Goal: Task Accomplishment & Management: Manage account settings

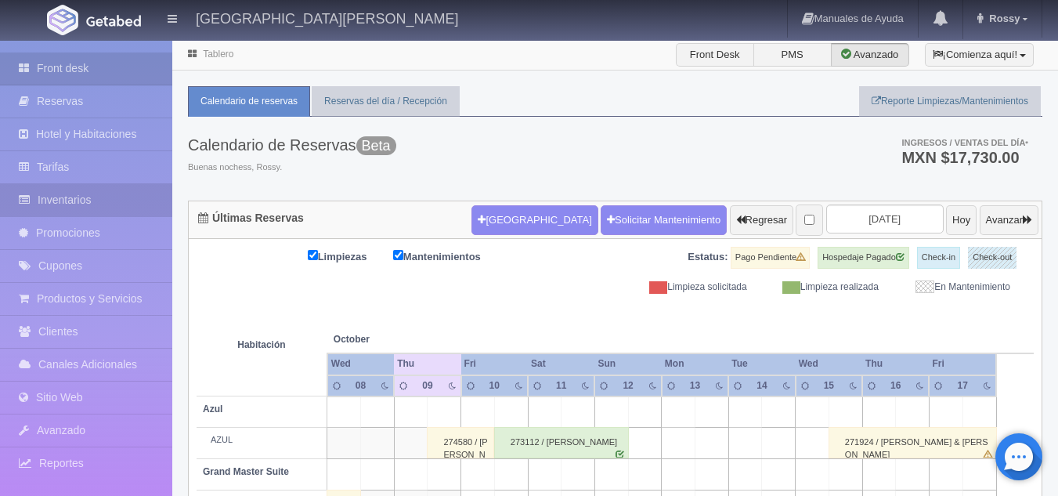
click at [88, 206] on link "Inventarios" at bounding box center [86, 200] width 172 height 32
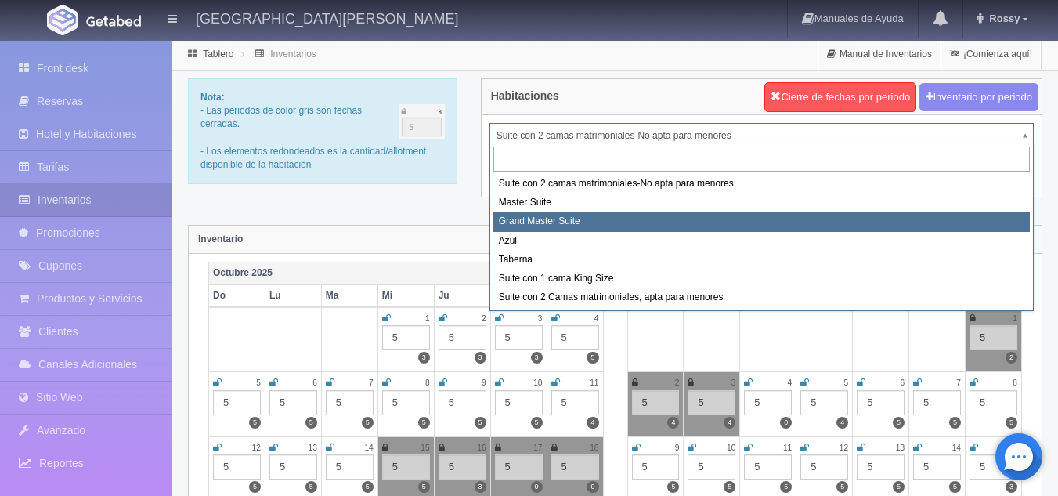
select select "1918"
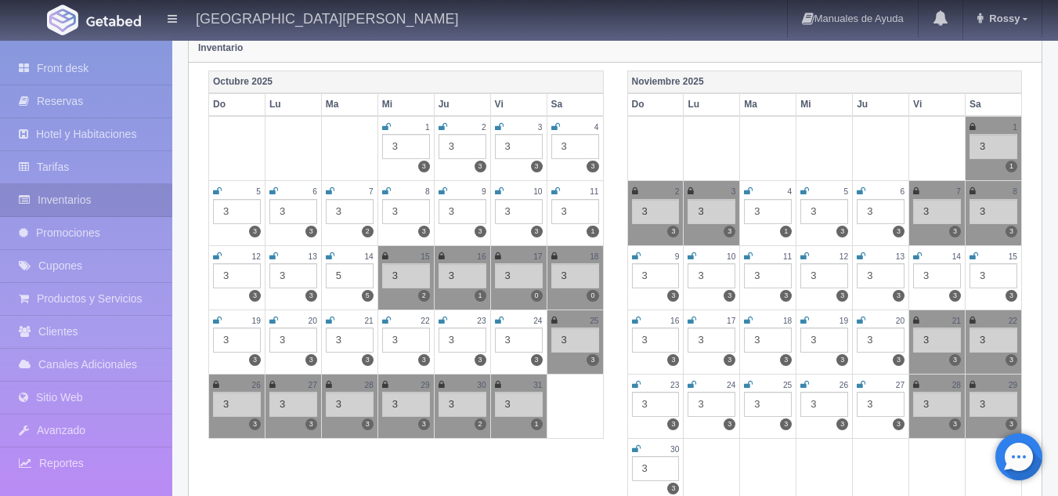
scroll to position [195, 0]
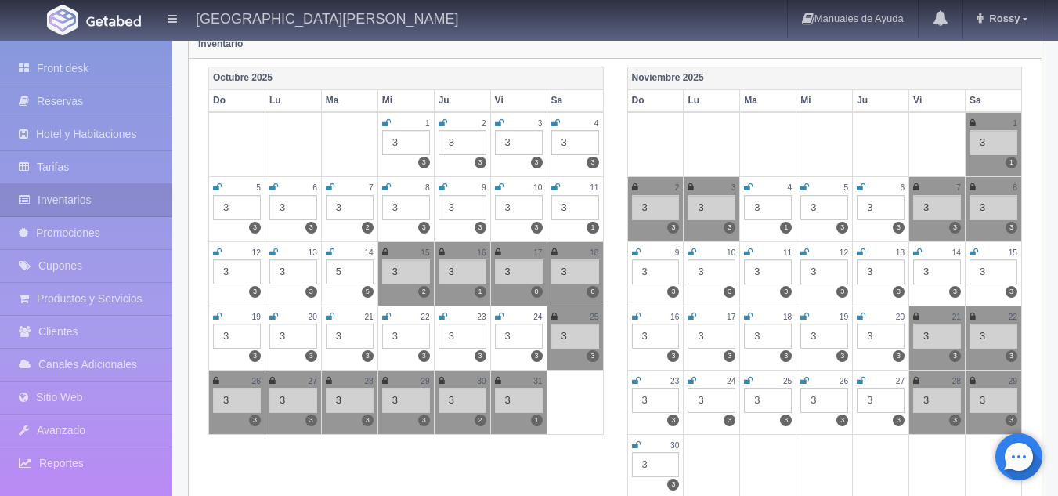
click at [499, 384] on icon at bounding box center [498, 380] width 6 height 9
click at [971, 120] on icon at bounding box center [972, 122] width 6 height 9
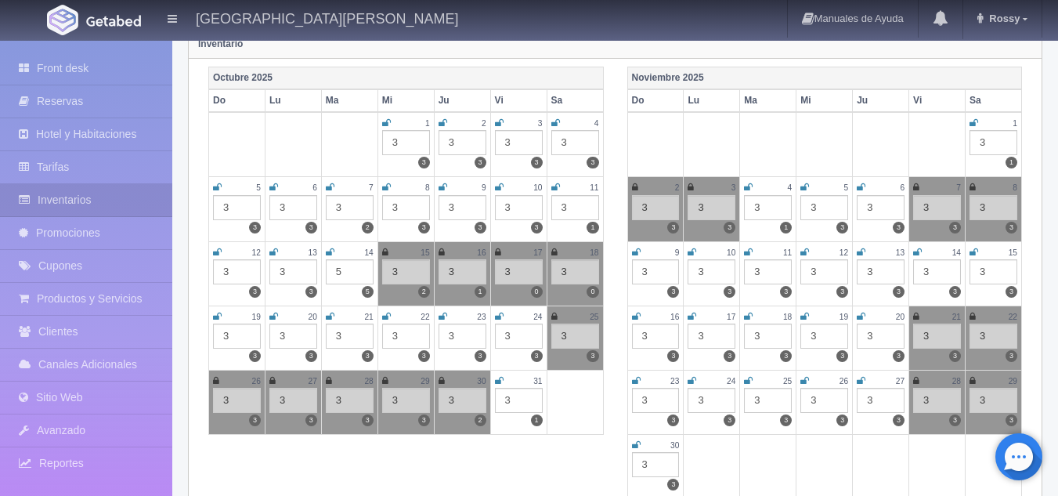
click at [635, 186] on icon at bounding box center [635, 186] width 6 height 9
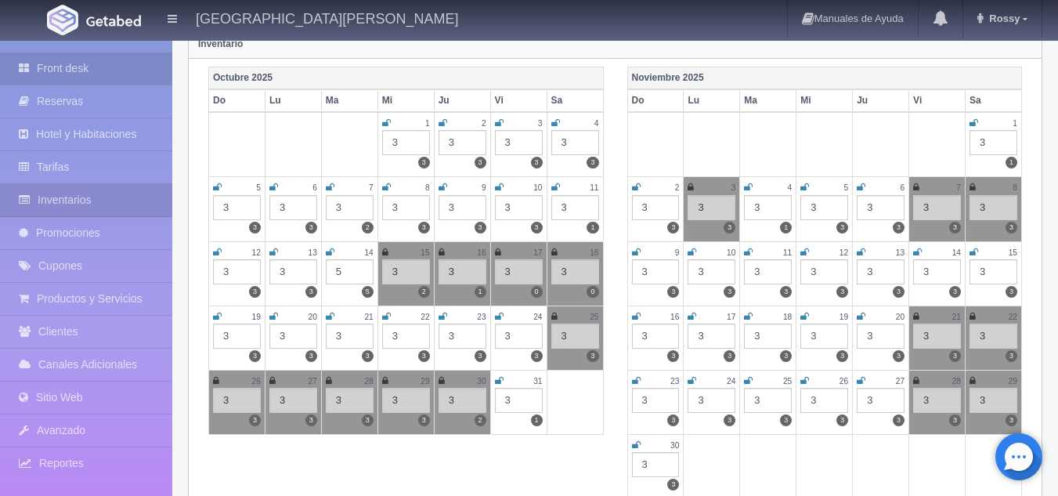
click at [90, 57] on link "Front desk" at bounding box center [86, 68] width 172 height 32
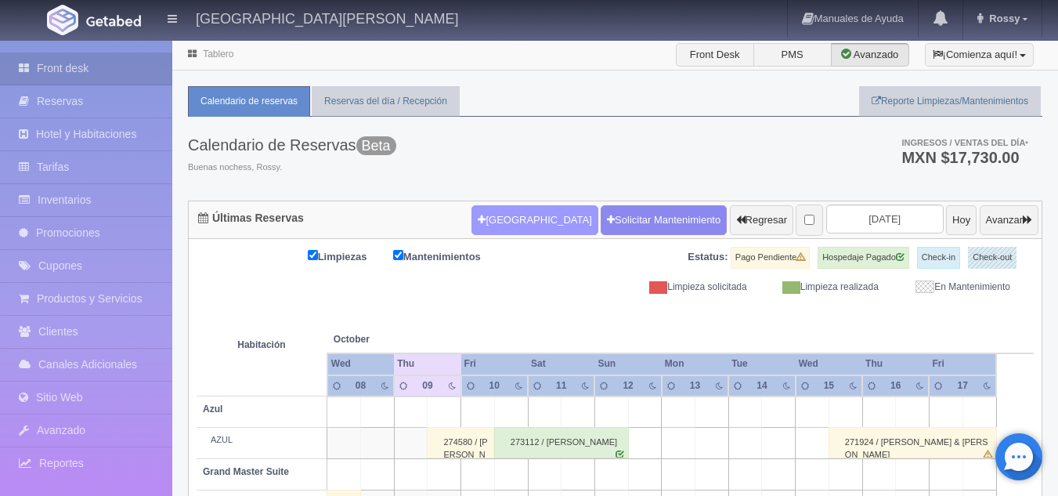
click at [493, 219] on button "Nueva Reserva" at bounding box center [534, 220] width 126 height 30
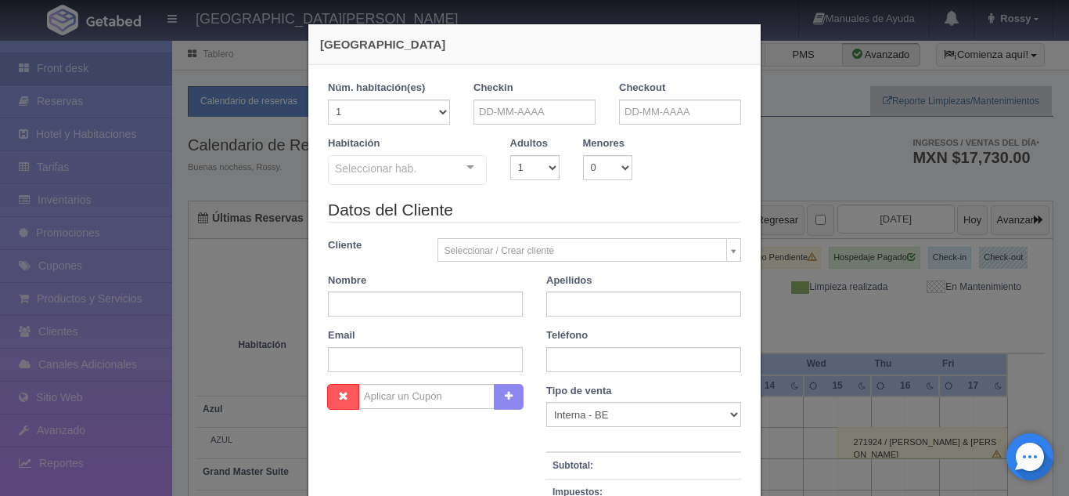
checkbox input "false"
click at [523, 114] on input "text" at bounding box center [535, 111] width 122 height 25
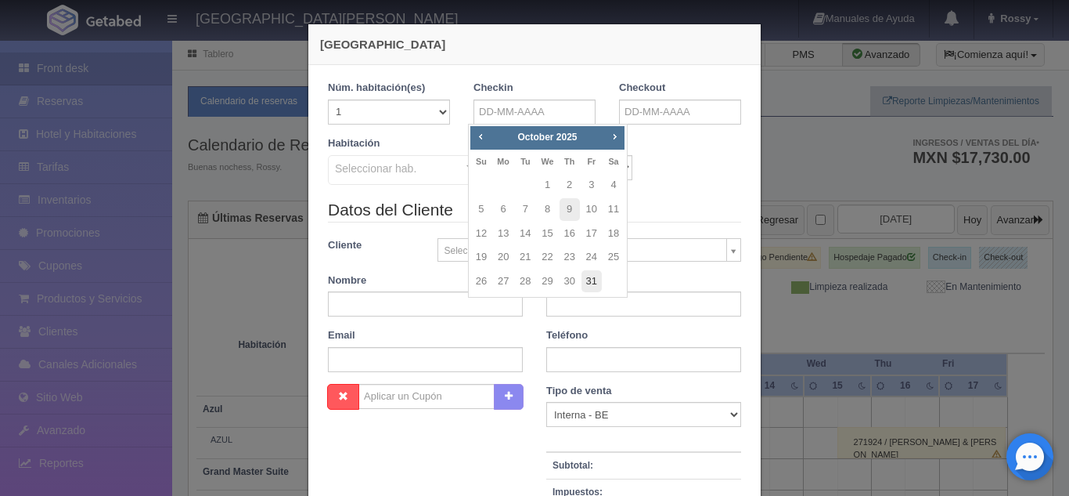
click at [589, 275] on link "31" at bounding box center [592, 281] width 20 height 23
type input "[DATE]"
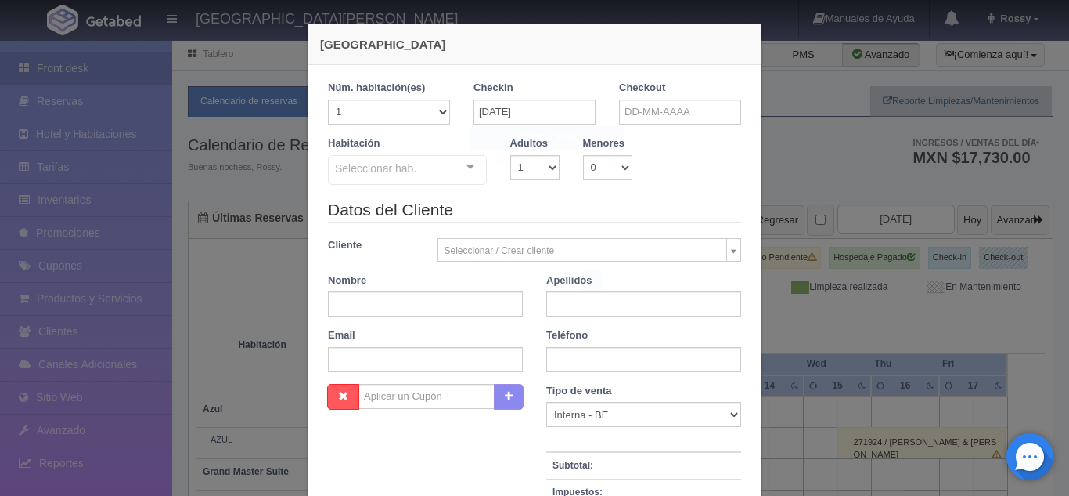
checkbox input "false"
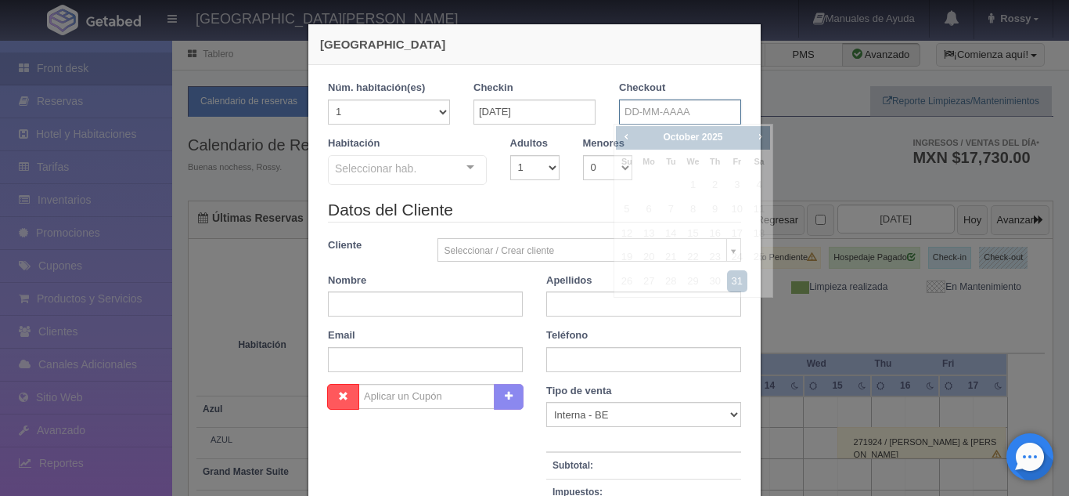
click at [669, 117] on input "text" at bounding box center [680, 111] width 122 height 25
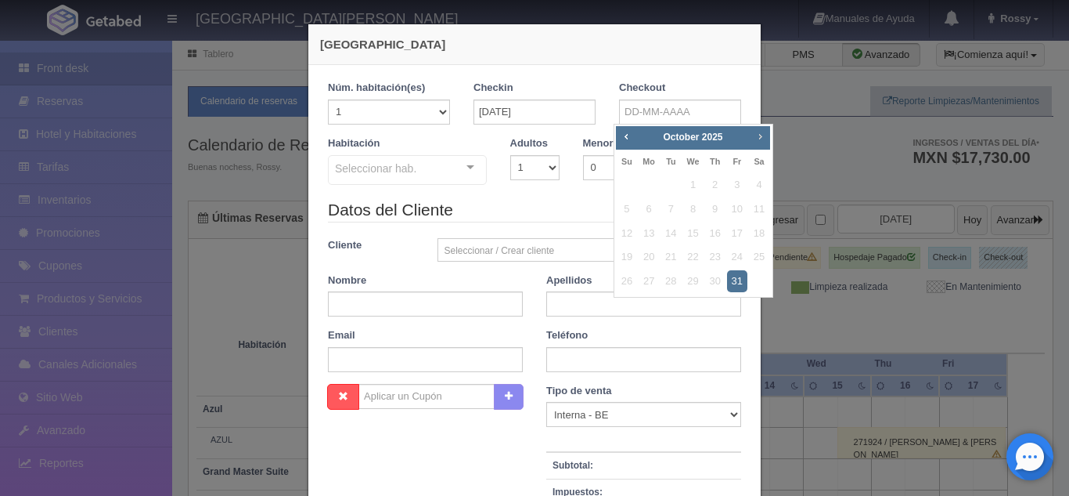
click at [756, 137] on span "Next" at bounding box center [760, 136] width 13 height 13
click at [622, 213] on link "2" at bounding box center [627, 209] width 20 height 23
type input "02-11-2025"
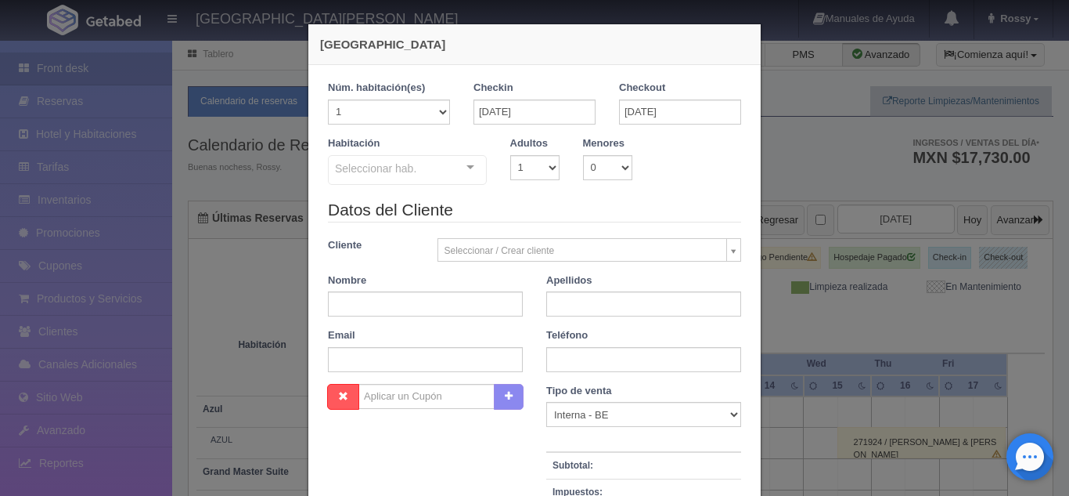
checkbox input "false"
click at [550, 169] on select "1 2 3 4 5 6 7 8 9 10" at bounding box center [534, 167] width 49 height 25
select select "2"
click at [510, 155] on select "1 2 3 4 5 6 7 8 9 10" at bounding box center [534, 167] width 49 height 25
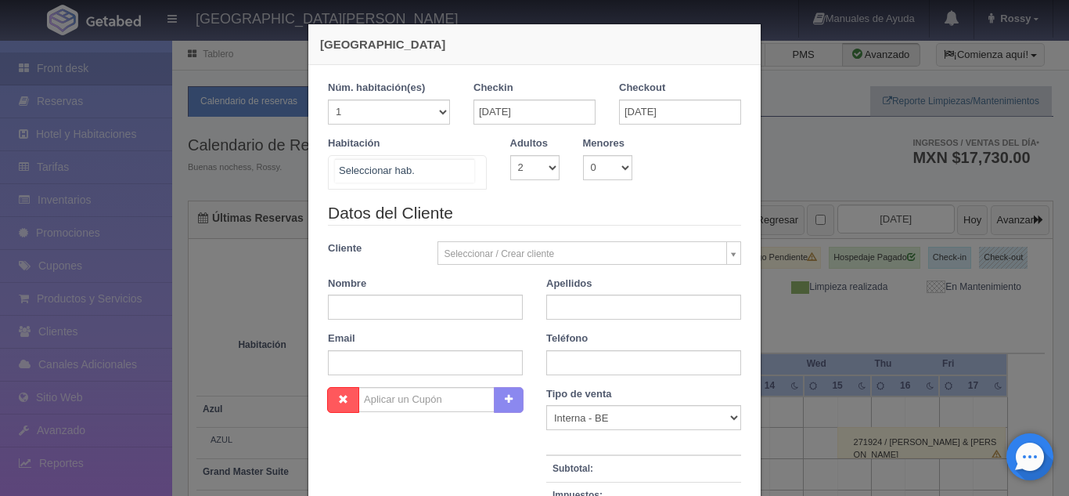
click at [460, 173] on div "Suite con 2 camas matrimoniales-No apta para menores Suite con 2 camas matrimon…" at bounding box center [407, 172] width 159 height 34
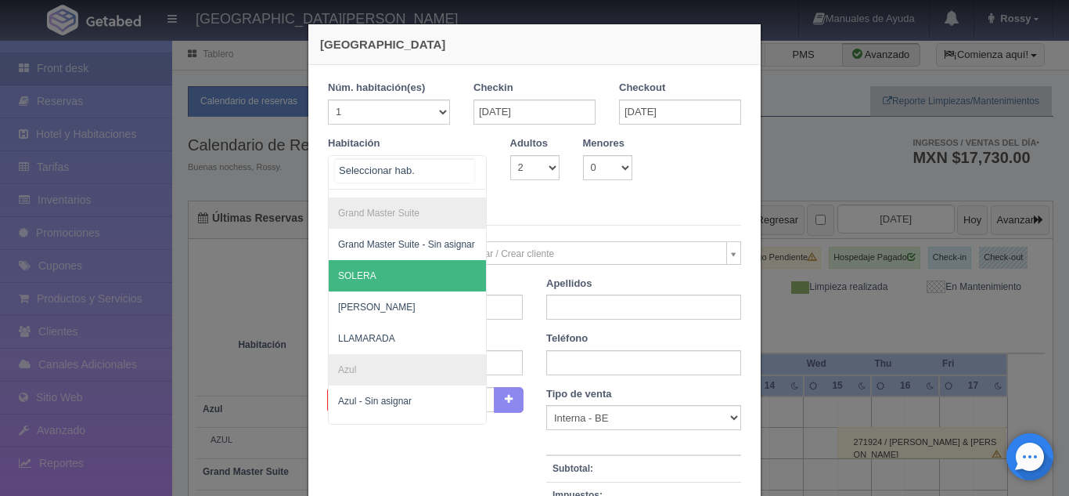
scroll to position [181, 0]
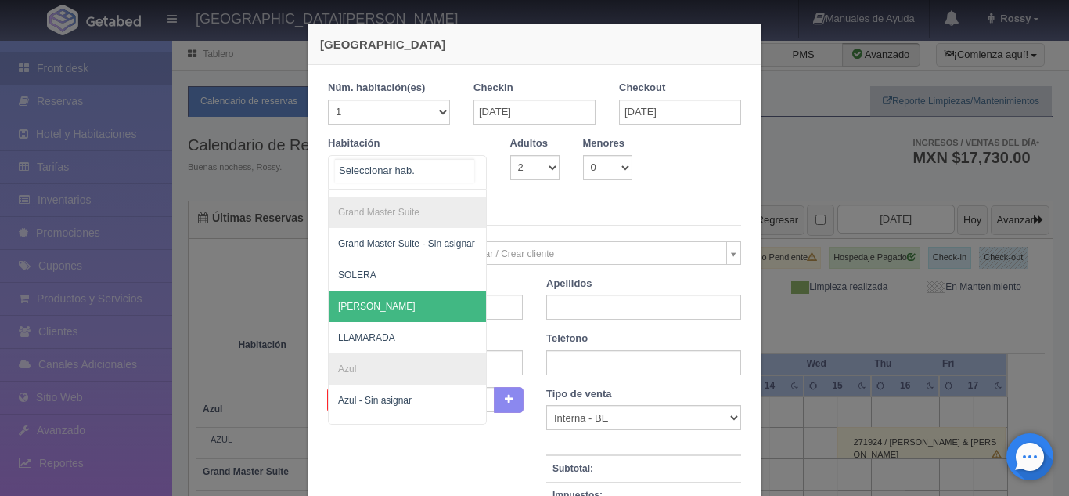
click at [394, 307] on span "GABRIEL" at bounding box center [483, 305] width 309 height 31
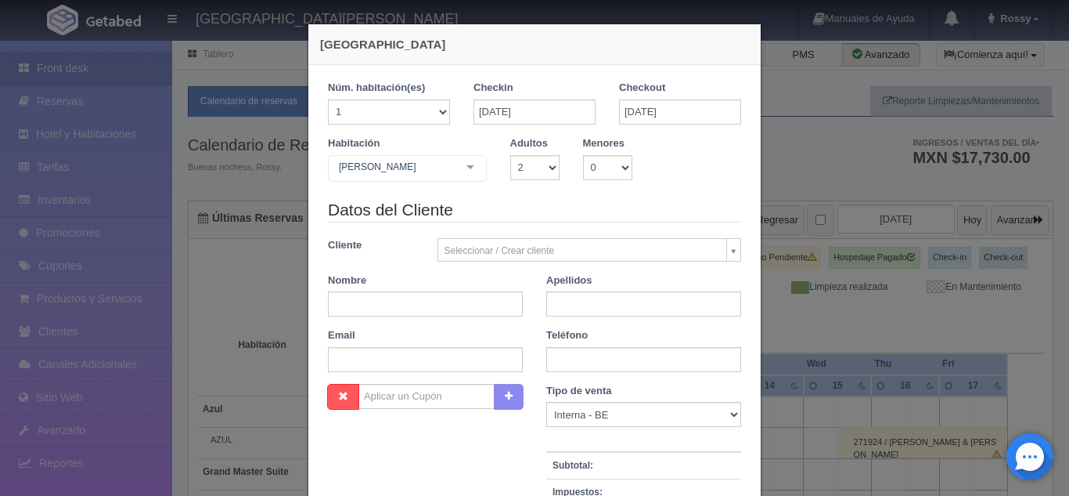
checkbox input "false"
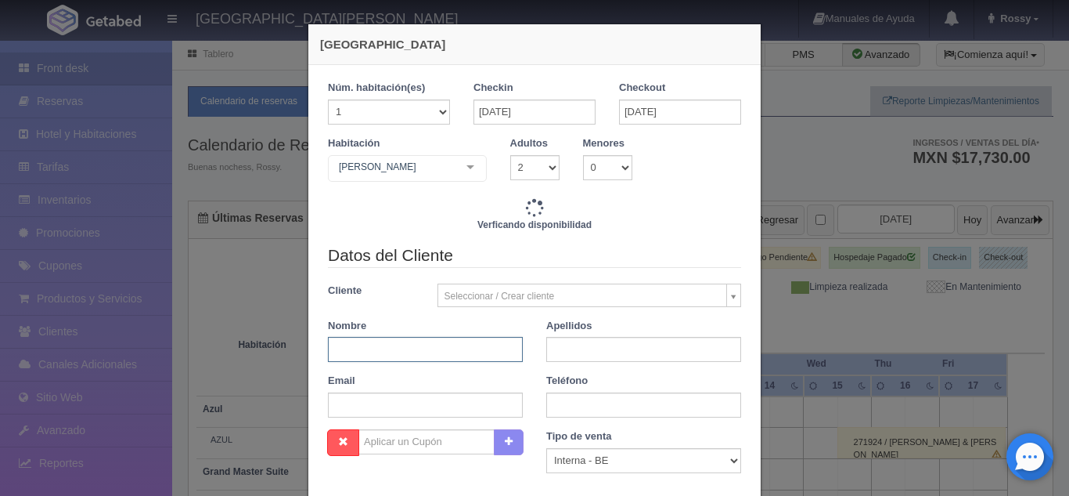
type input "13680.00"
checkbox input "false"
click at [423, 344] on input "text" at bounding box center [425, 349] width 195 height 25
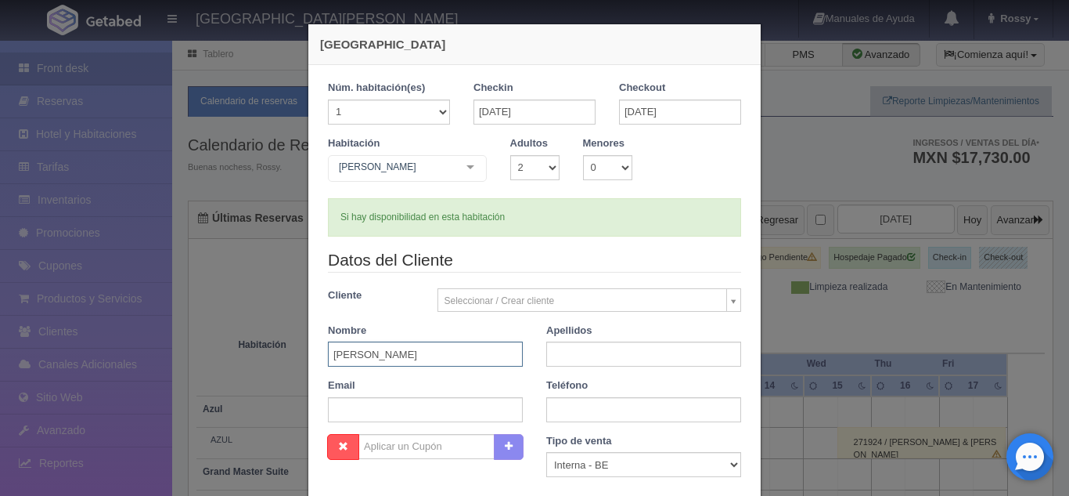
type input "CAROLYN"
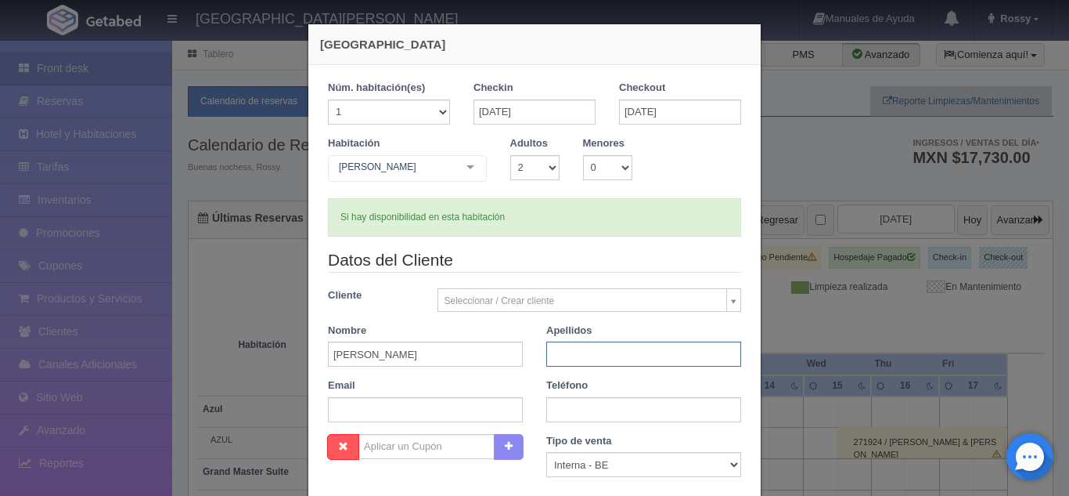
click at [575, 353] on input "text" at bounding box center [643, 353] width 195 height 25
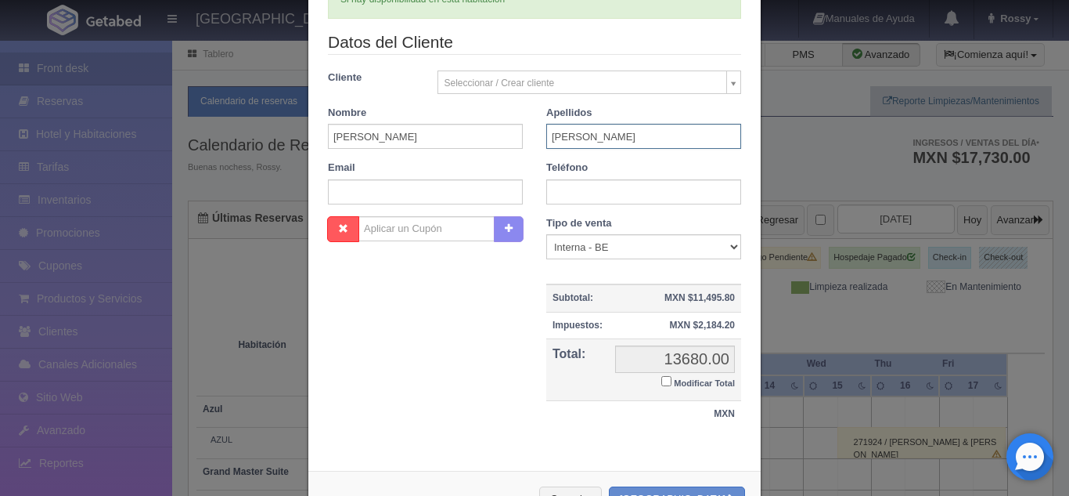
scroll to position [274, 0]
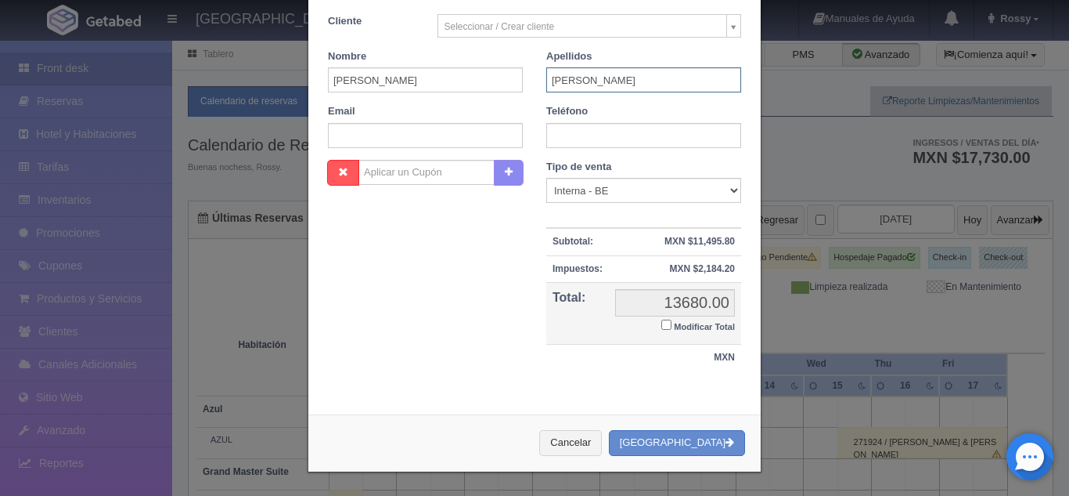
type input "GARCIA"
click at [506, 364] on div "Nombre Cupón : Descuentos : Tipo de venta Correo Electronico Interna - BE Llama…" at bounding box center [534, 274] width 437 height 228
click at [693, 443] on button "[GEOGRAPHIC_DATA]" at bounding box center [677, 443] width 136 height 26
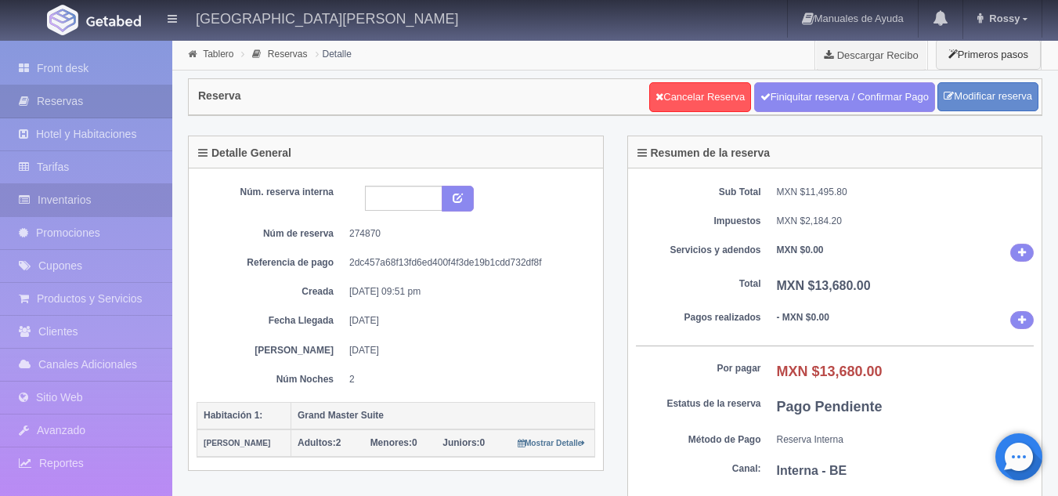
click at [96, 203] on link "Inventarios" at bounding box center [86, 200] width 172 height 32
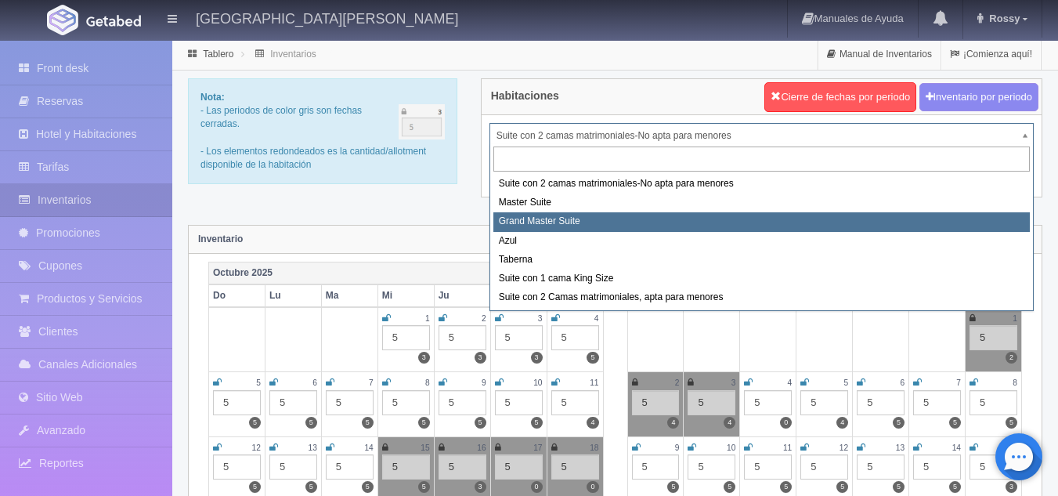
select select "1918"
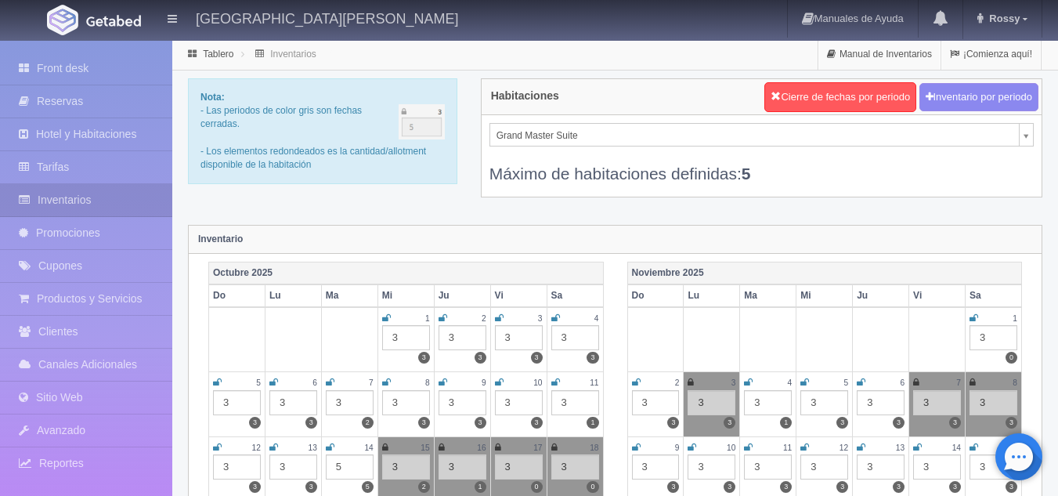
click at [973, 320] on icon at bounding box center [973, 317] width 9 height 9
click at [636, 379] on icon at bounding box center [636, 381] width 9 height 9
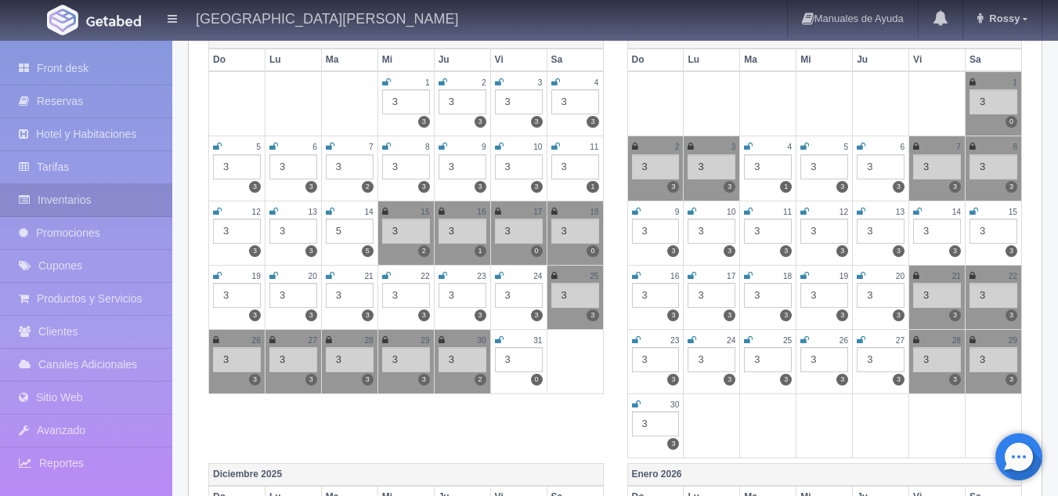
scroll to position [236, 0]
click at [496, 337] on icon at bounding box center [499, 338] width 9 height 9
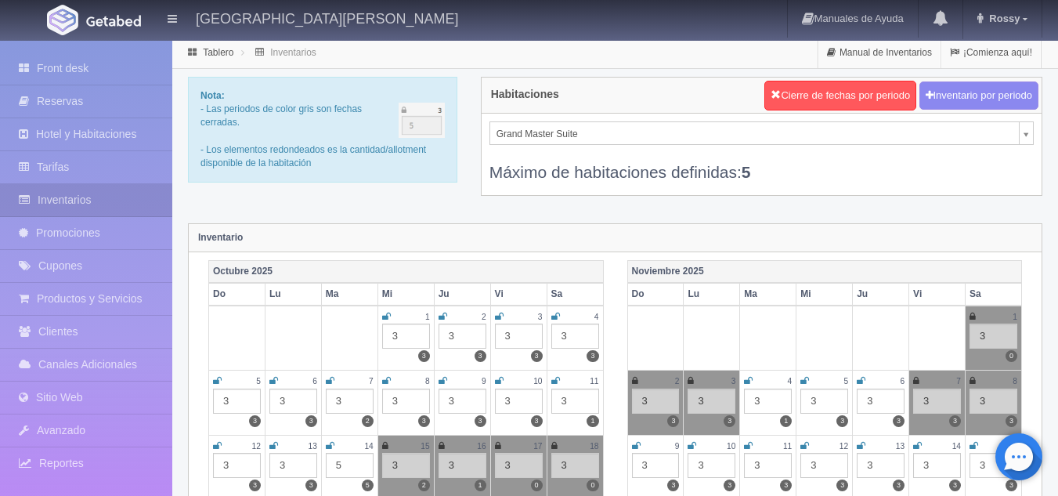
scroll to position [0, 0]
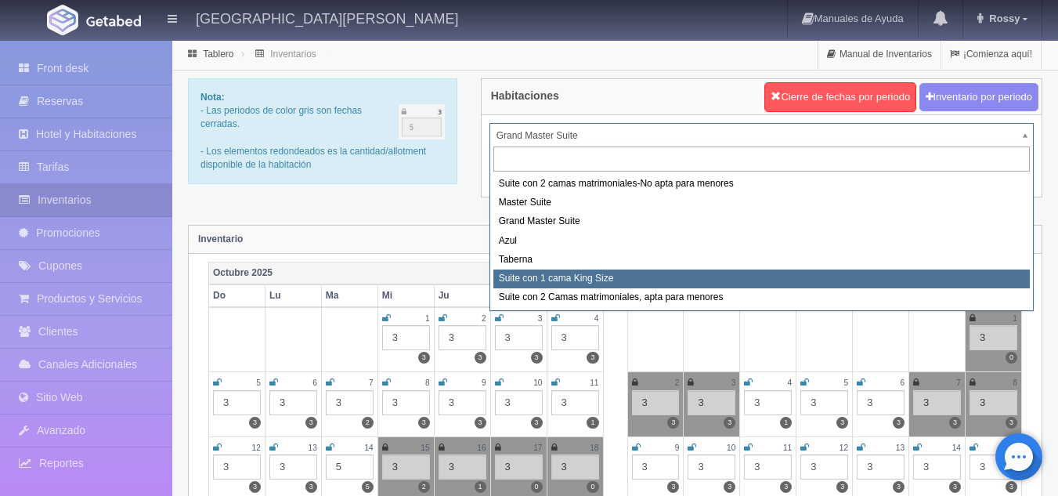
select select "1921"
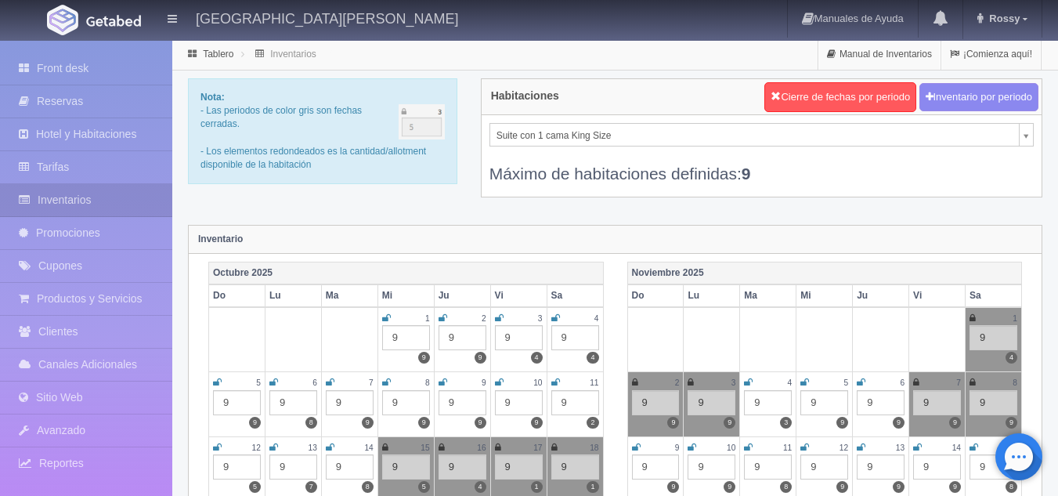
click at [970, 319] on icon at bounding box center [972, 317] width 6 height 9
click at [636, 384] on icon at bounding box center [635, 381] width 6 height 9
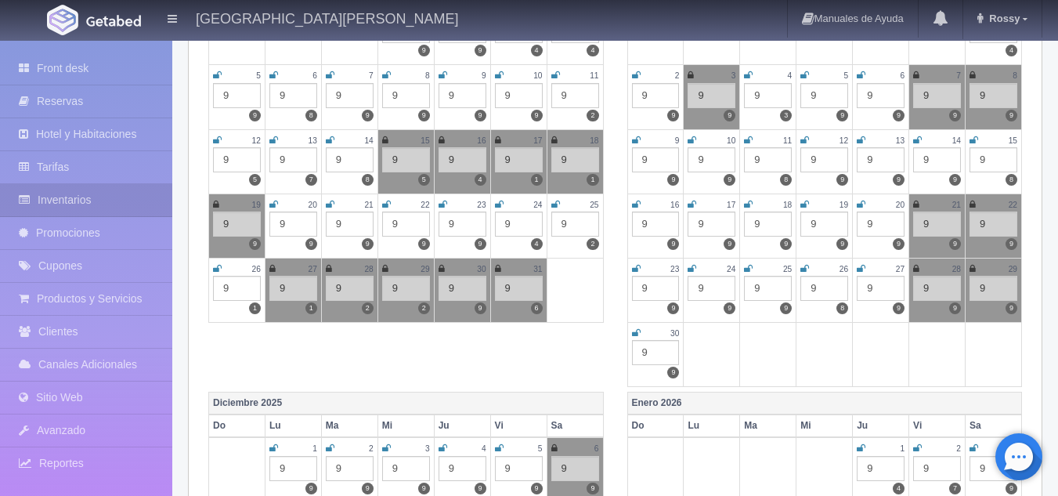
scroll to position [308, 0]
click at [498, 266] on icon at bounding box center [498, 267] width 6 height 9
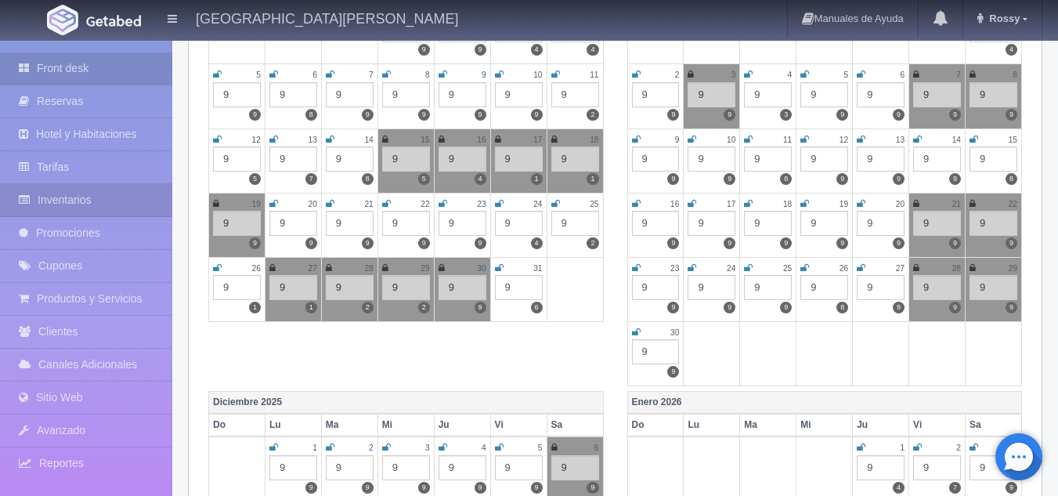
click at [100, 68] on link "Front desk" at bounding box center [86, 68] width 172 height 32
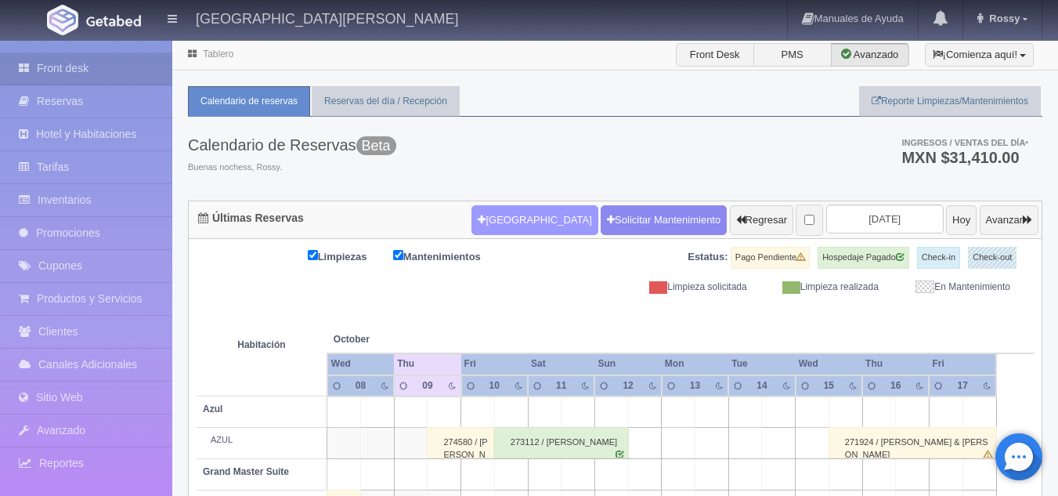
click at [505, 220] on button "Nueva Reserva" at bounding box center [534, 220] width 126 height 30
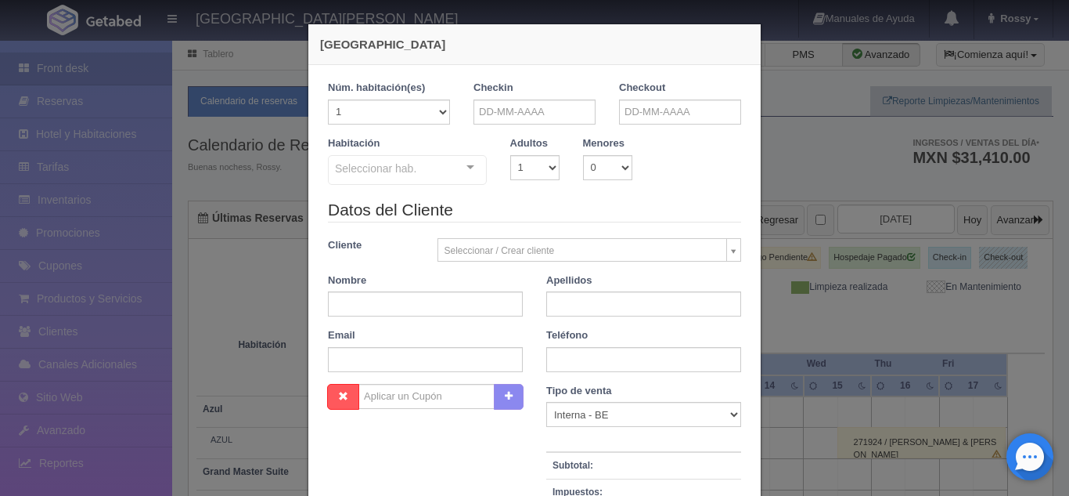
checkbox input "false"
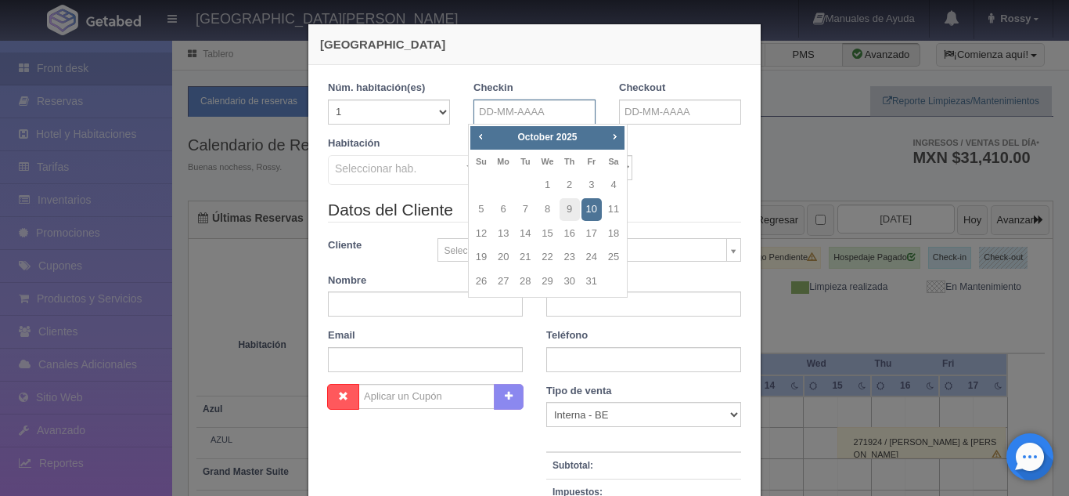
click at [493, 121] on input "text" at bounding box center [535, 111] width 122 height 25
click at [589, 276] on link "31" at bounding box center [592, 281] width 20 height 23
type input "31-10-2025"
checkbox input "false"
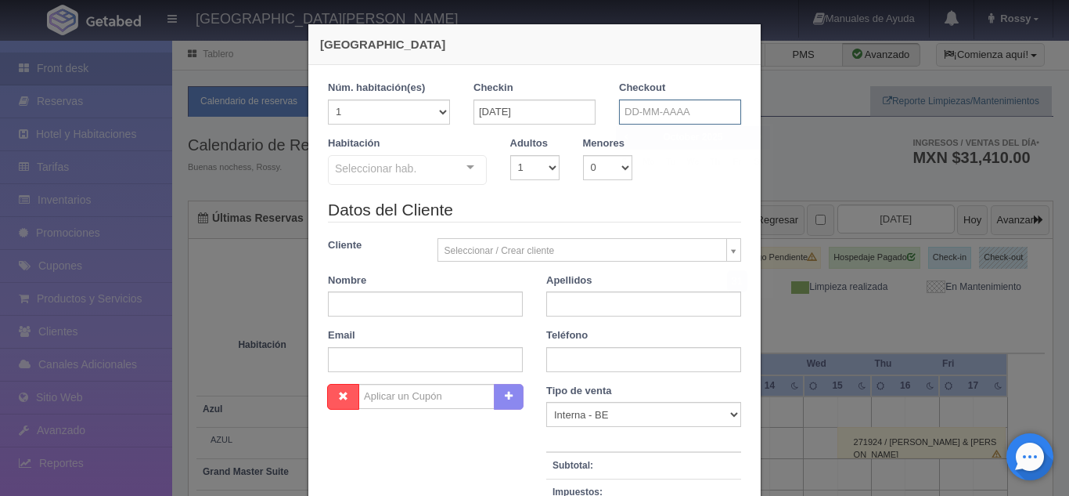
click at [671, 106] on input "text" at bounding box center [680, 111] width 122 height 25
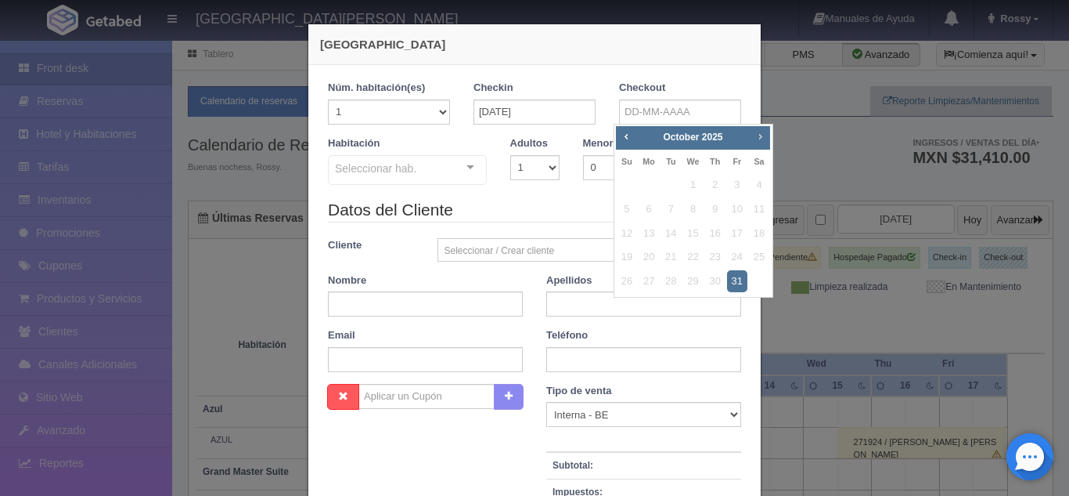
click at [754, 142] on span "Next" at bounding box center [760, 136] width 13 height 13
click at [630, 203] on link "2" at bounding box center [627, 209] width 20 height 23
type input "02-11-2025"
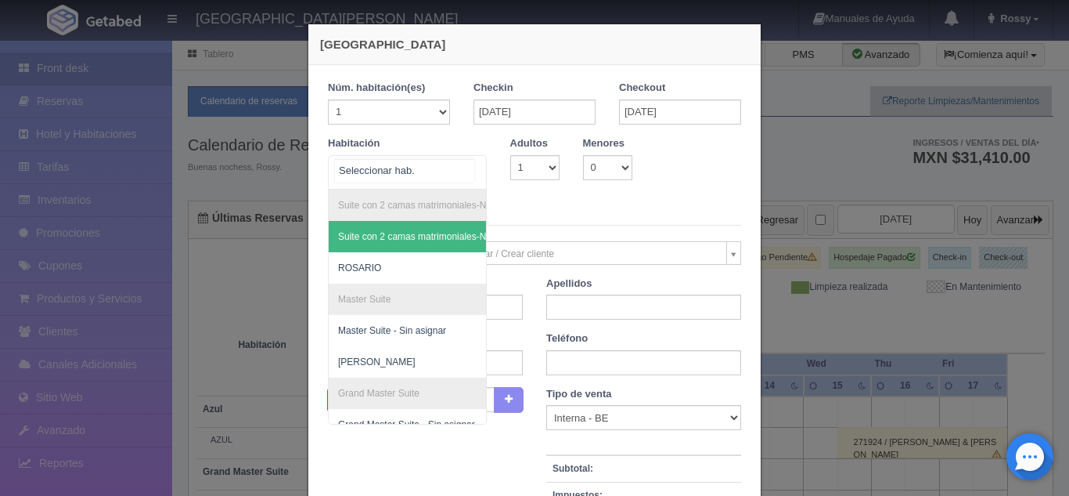
click at [459, 166] on div "Suite con 2 camas matrimoniales-No apta para menores Suite con 2 camas matrimon…" at bounding box center [407, 172] width 159 height 34
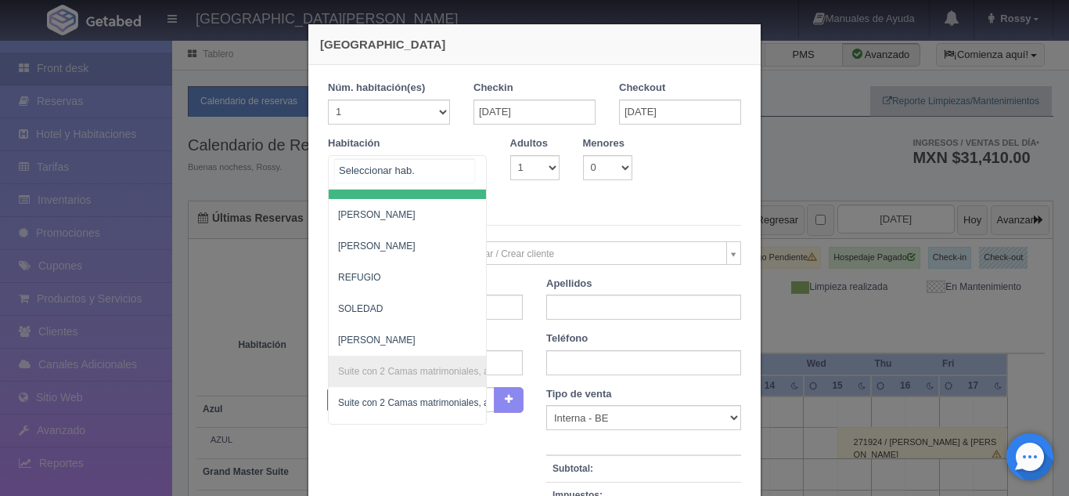
scroll to position [555, 0]
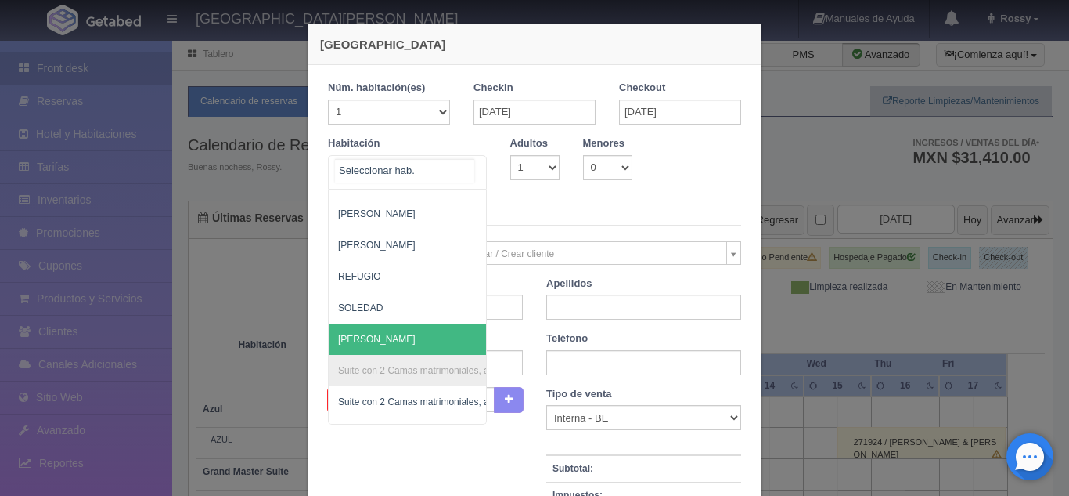
click at [409, 327] on span "[PERSON_NAME]" at bounding box center [483, 338] width 309 height 31
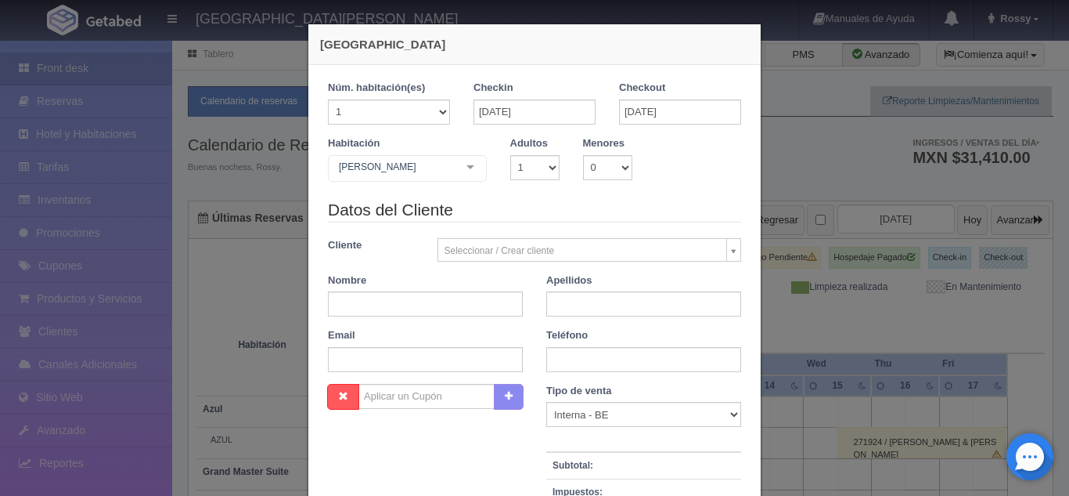
checkbox input "false"
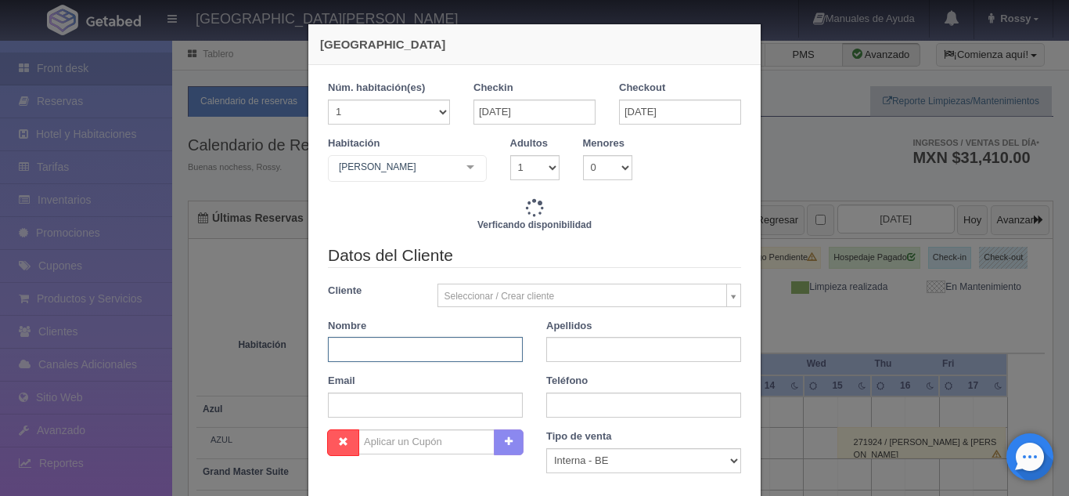
click at [442, 344] on input "text" at bounding box center [425, 349] width 195 height 25
type input "MARIO"
type input "9520.00"
checkbox input "false"
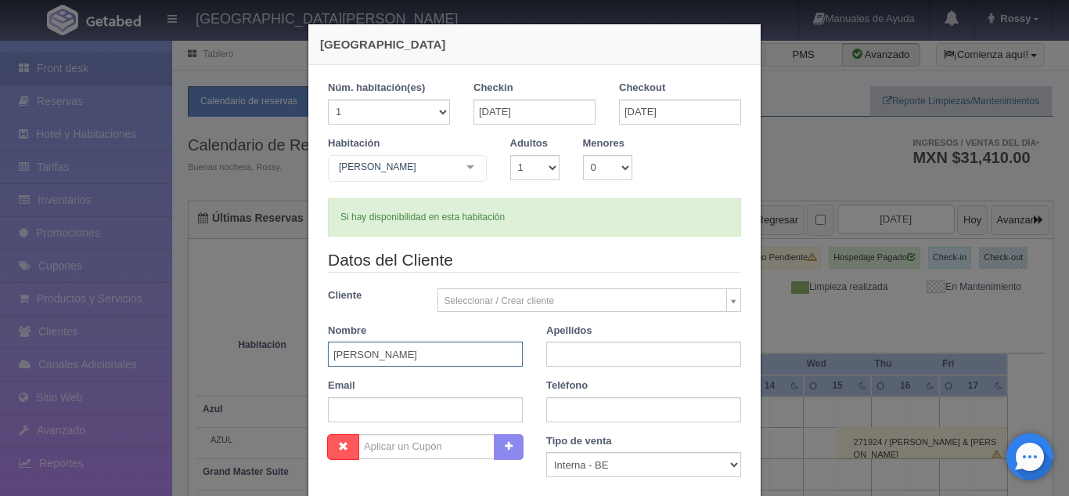
type input "MARIO ALONZO"
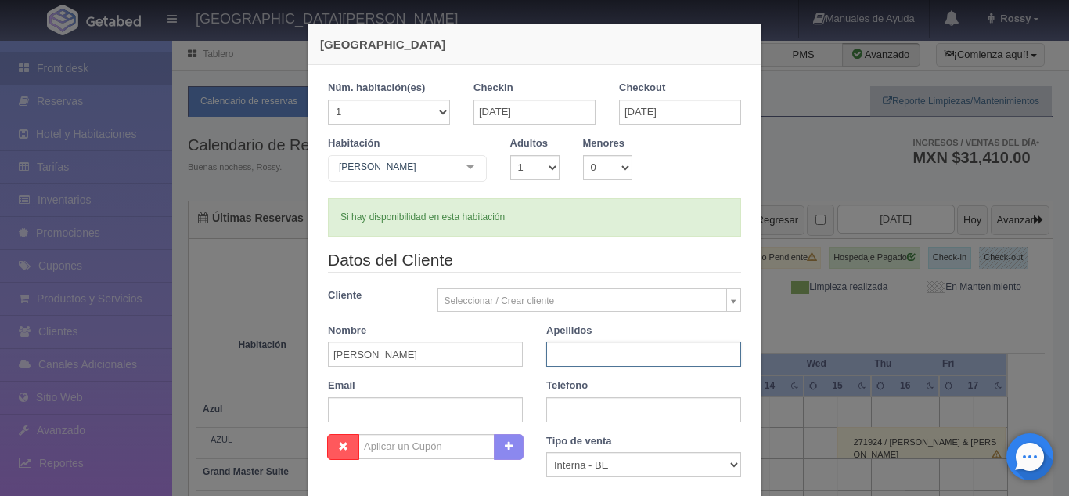
click at [609, 351] on input "text" at bounding box center [643, 353] width 195 height 25
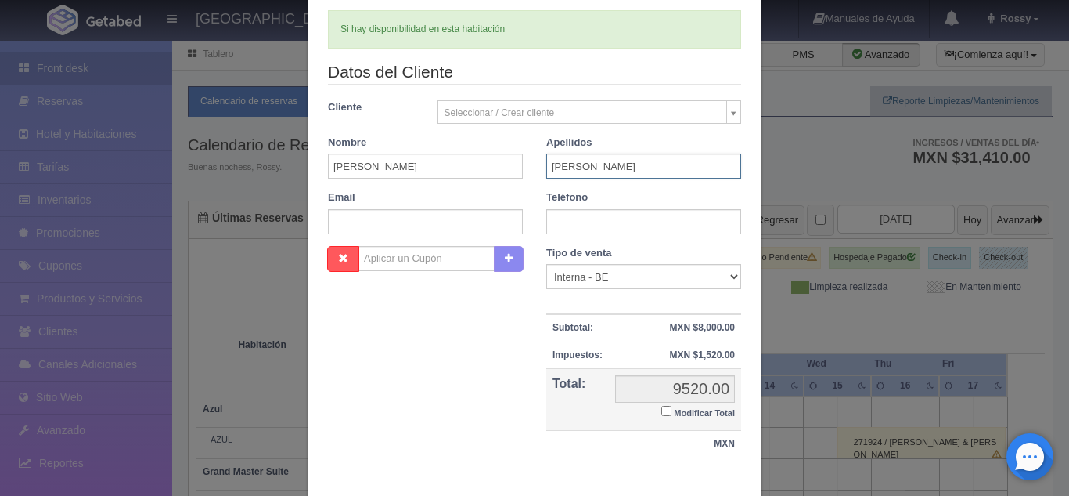
scroll to position [274, 0]
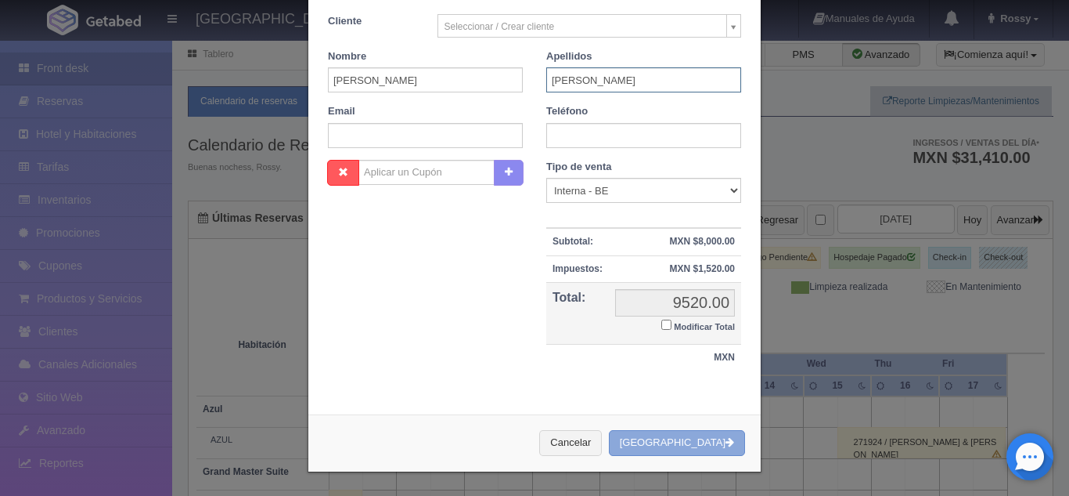
type input "VALIENTE"
click at [685, 441] on button "[GEOGRAPHIC_DATA]" at bounding box center [677, 443] width 136 height 26
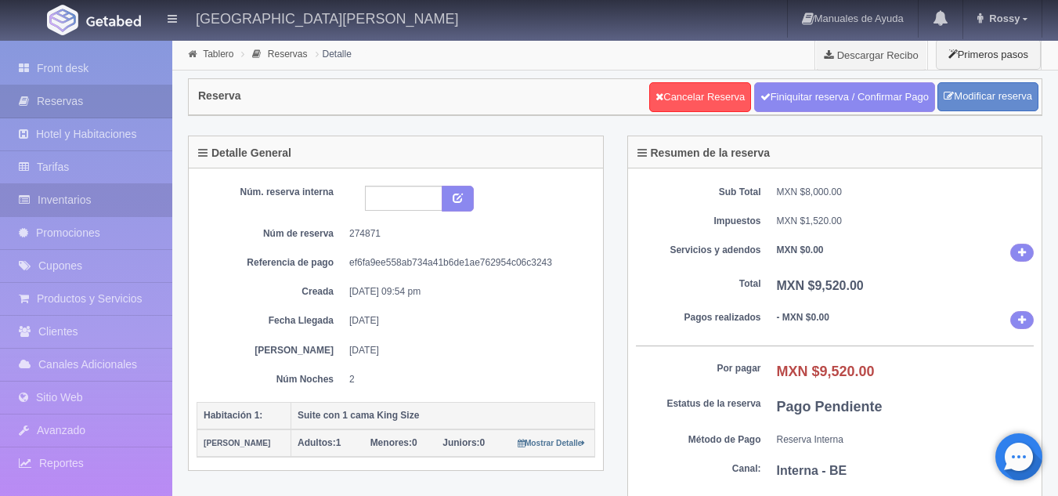
click at [119, 204] on link "Inventarios" at bounding box center [86, 200] width 172 height 32
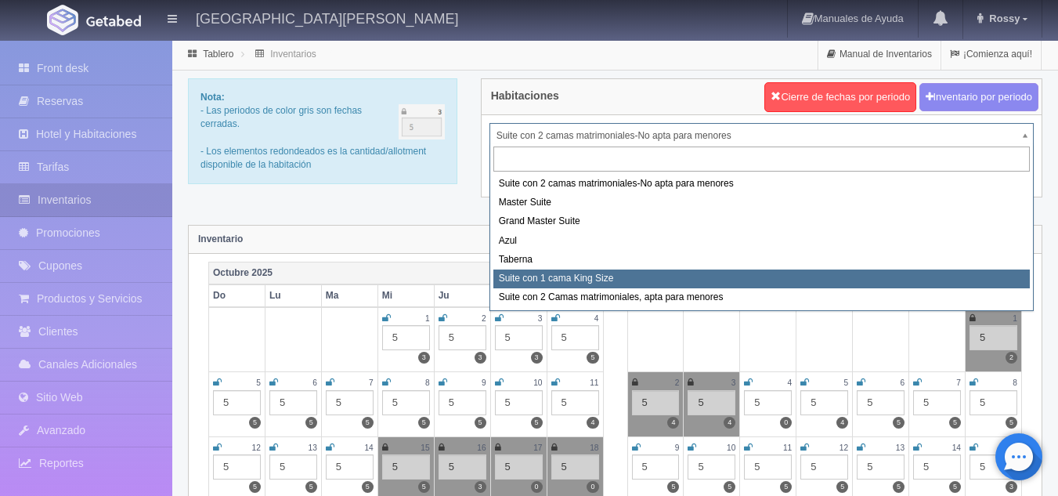
select select "1921"
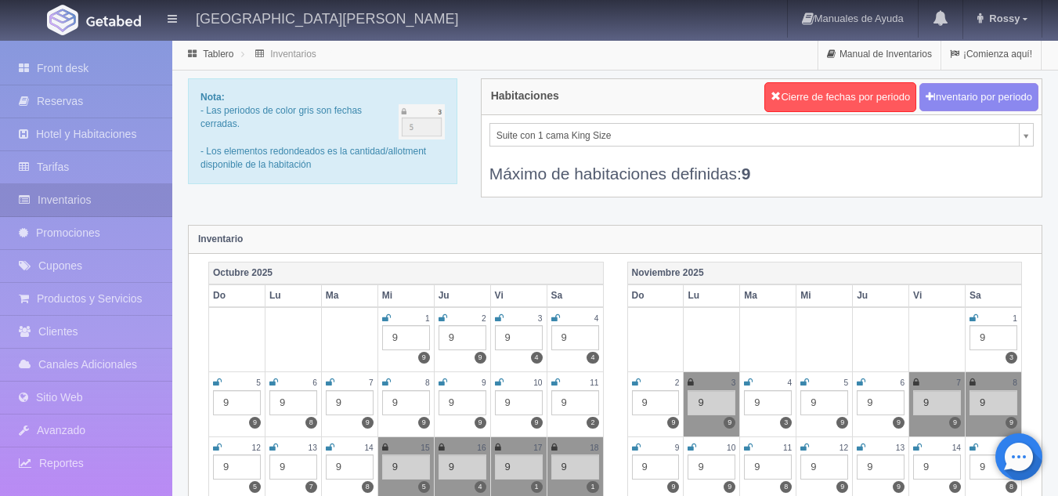
click at [975, 318] on icon at bounding box center [973, 317] width 9 height 9
click at [637, 380] on icon at bounding box center [636, 381] width 9 height 9
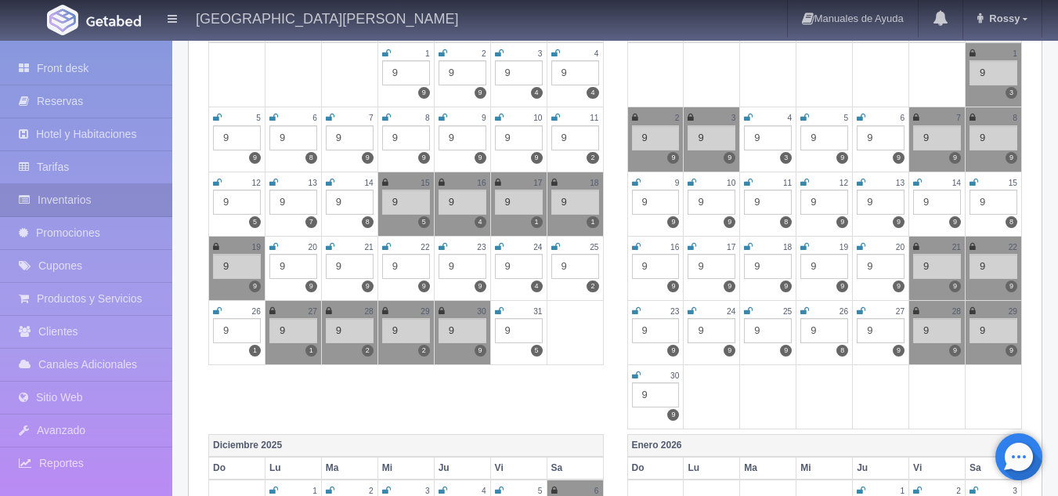
scroll to position [276, 0]
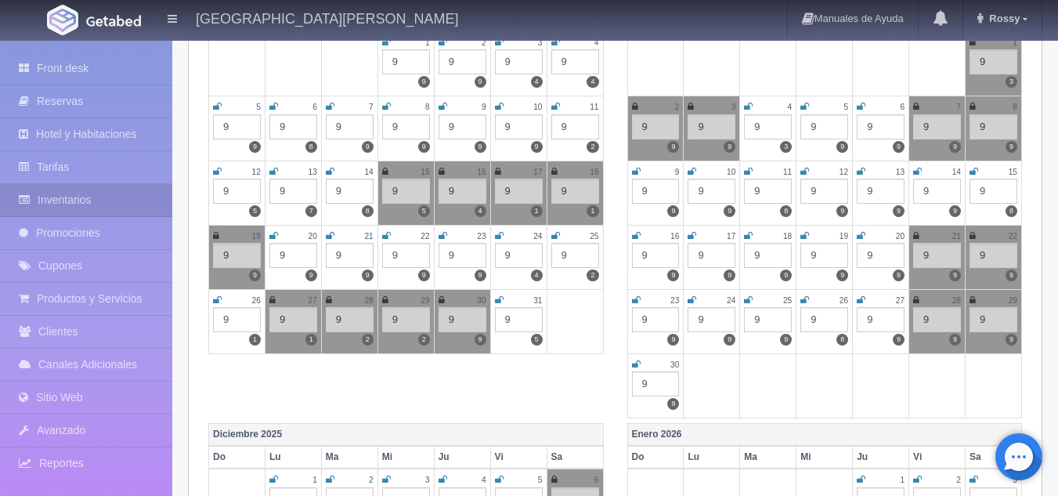
click at [500, 301] on icon at bounding box center [499, 299] width 9 height 9
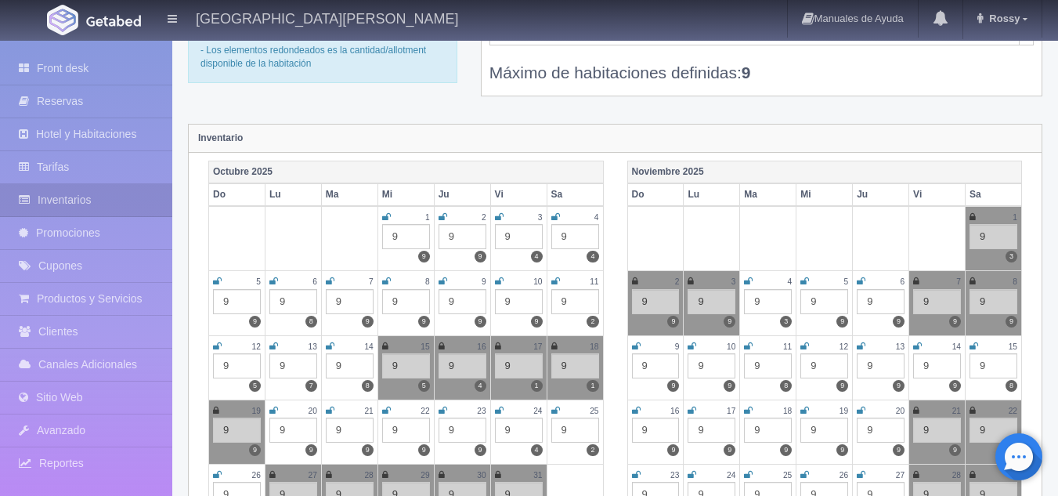
scroll to position [0, 0]
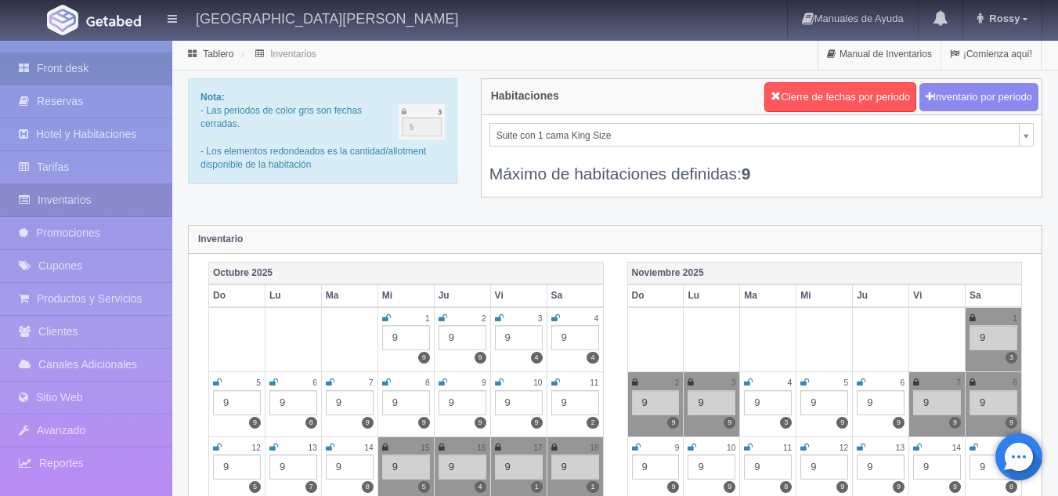
click at [135, 74] on link "Front desk" at bounding box center [86, 68] width 172 height 32
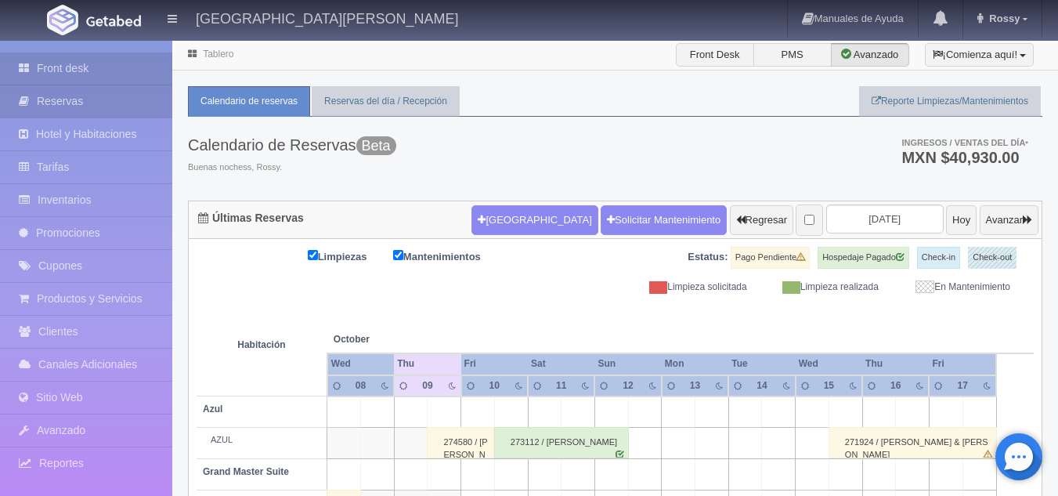
click at [124, 111] on link "Reservas" at bounding box center [86, 101] width 172 height 32
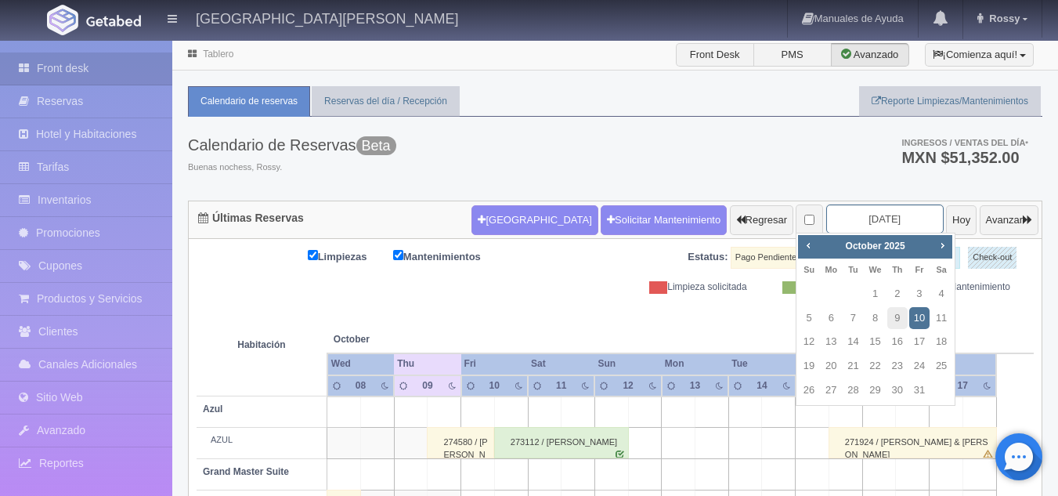
click at [860, 217] on input "[DATE]" at bounding box center [884, 218] width 117 height 29
click at [917, 387] on link "31" at bounding box center [919, 390] width 20 height 23
type input "2025-10-31"
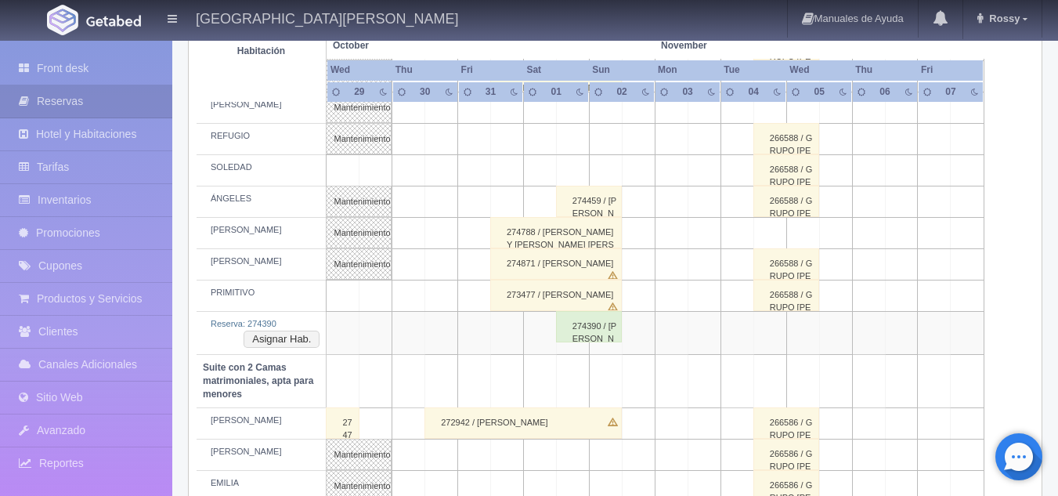
scroll to position [875, 0]
click at [566, 326] on div "274390 / [PERSON_NAME]" at bounding box center [589, 327] width 66 height 31
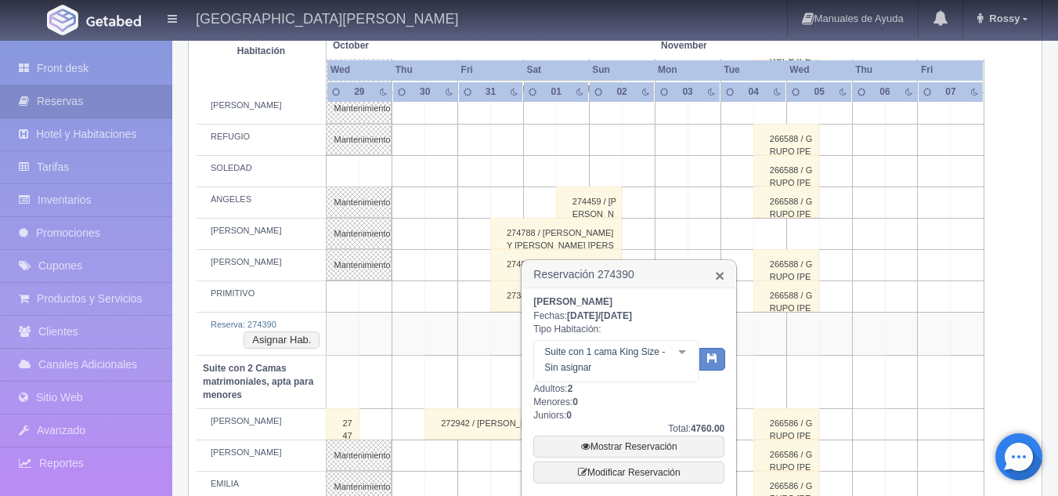
click at [721, 271] on link "×" at bounding box center [719, 275] width 9 height 16
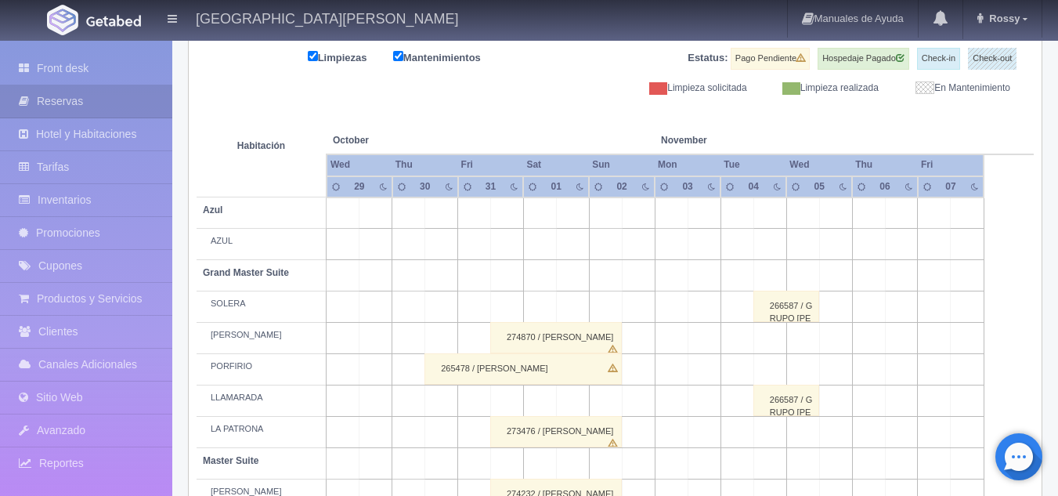
scroll to position [198, 0]
click at [106, 69] on link "Front desk" at bounding box center [86, 68] width 172 height 32
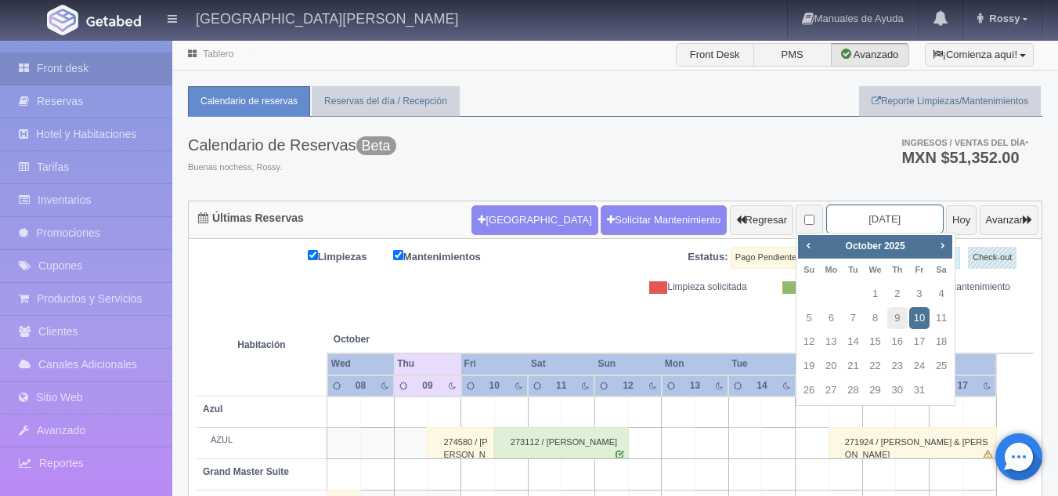
click at [850, 216] on input "[DATE]" at bounding box center [884, 218] width 117 height 29
click at [935, 365] on link "25" at bounding box center [941, 366] width 20 height 23
type input "[DATE]"
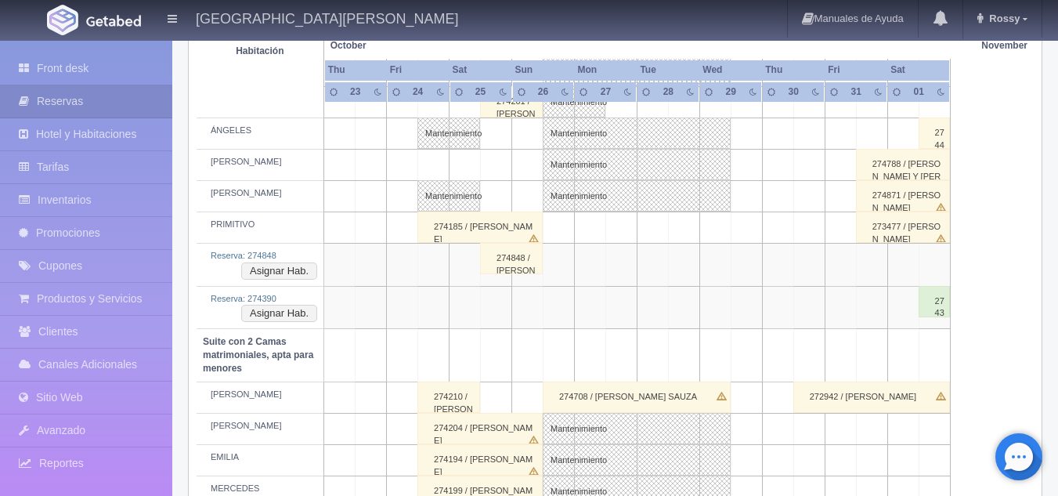
scroll to position [943, 0]
click at [293, 271] on button "Asignar Hab." at bounding box center [279, 271] width 76 height 17
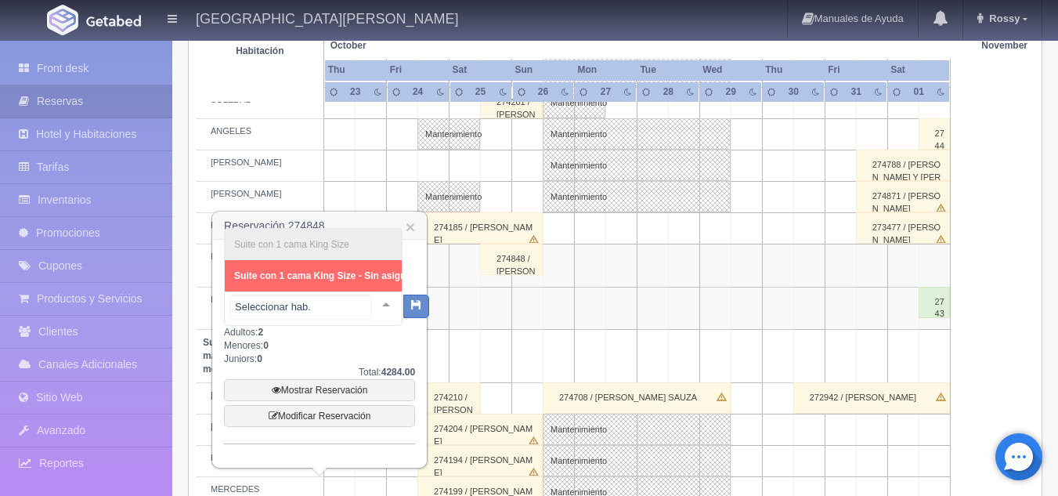
click at [368, 301] on div "Suite con 1 cama King Size Suite con 1 cama King Size - Sin asignar No elements…" at bounding box center [313, 308] width 178 height 34
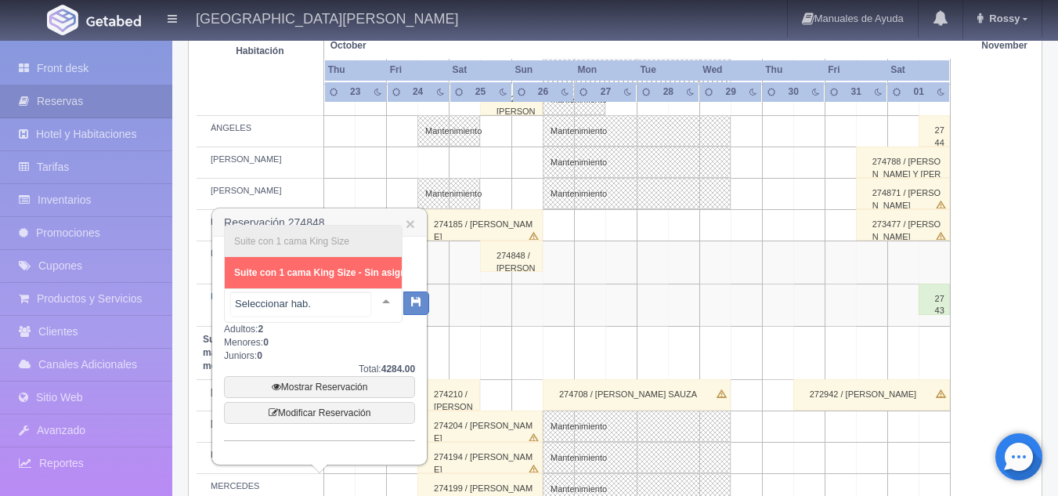
scroll to position [947, 0]
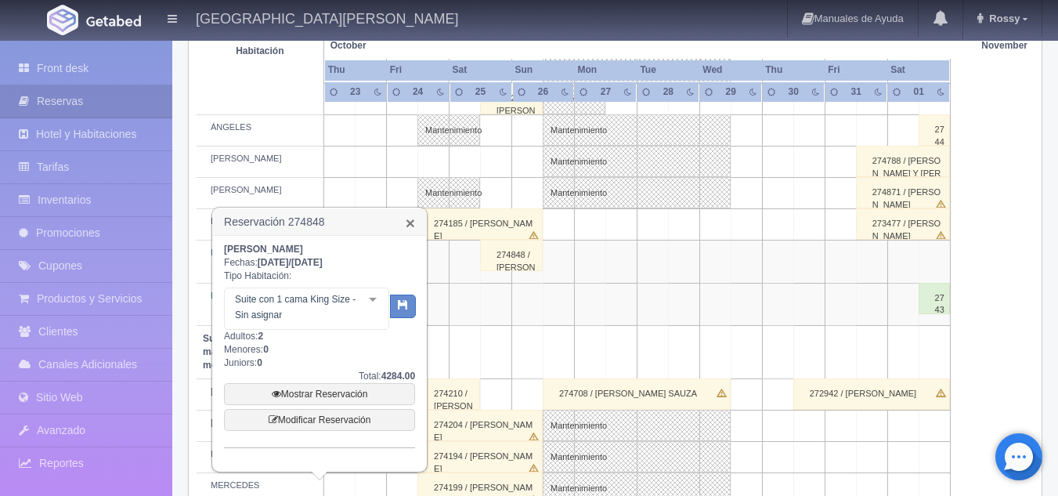
click at [409, 220] on link "×" at bounding box center [409, 222] width 9 height 16
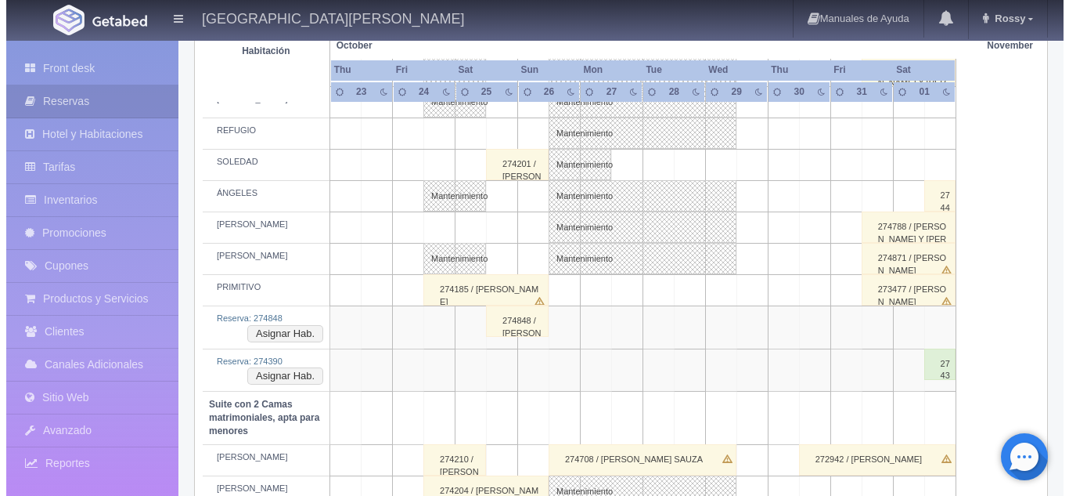
scroll to position [881, 0]
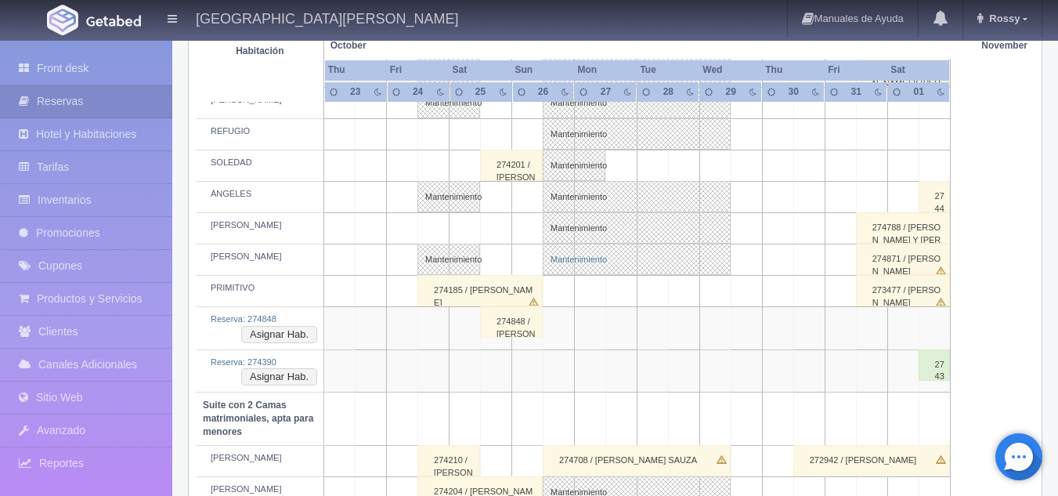
click at [589, 261] on link "Mantenimiento" at bounding box center [636, 258] width 188 height 31
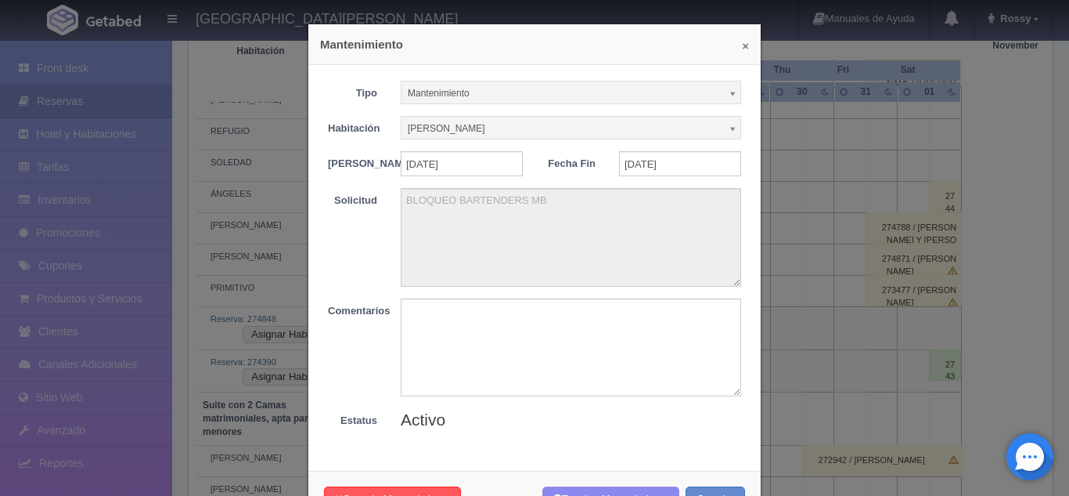
click at [742, 44] on button "×" at bounding box center [745, 46] width 7 height 12
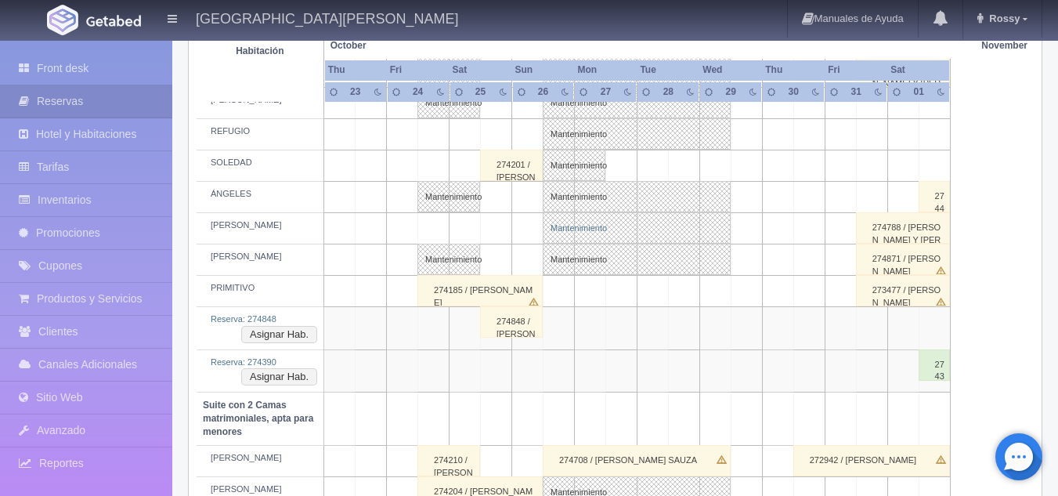
click at [597, 228] on link "Mantenimiento" at bounding box center [636, 227] width 188 height 31
select select "1921_HUMBERTO"
type textarea "MB- Fam Trip de la Industria"
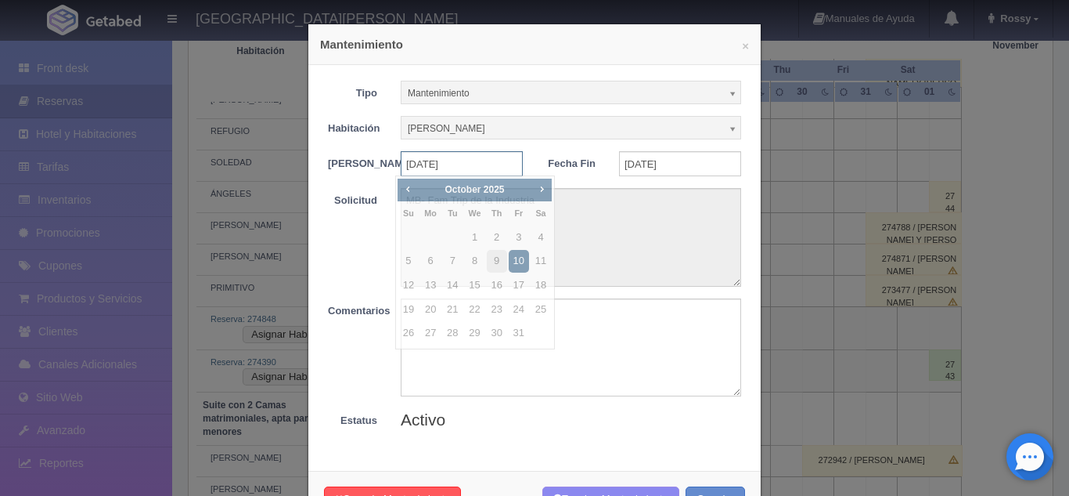
click at [461, 164] on input "26-10-2025" at bounding box center [462, 163] width 122 height 25
click at [535, 258] on link "11" at bounding box center [541, 261] width 20 height 23
type input "2025-10-11"
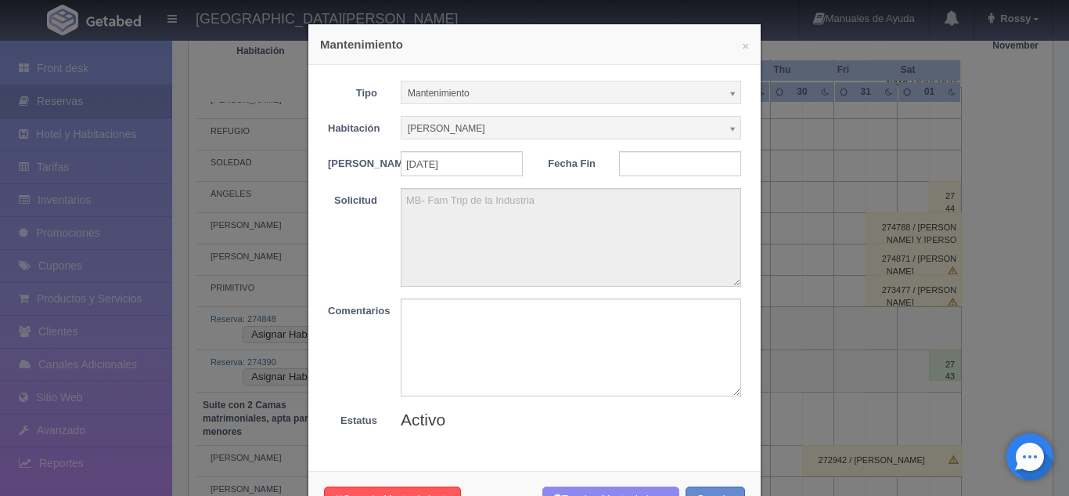
scroll to position [65, 0]
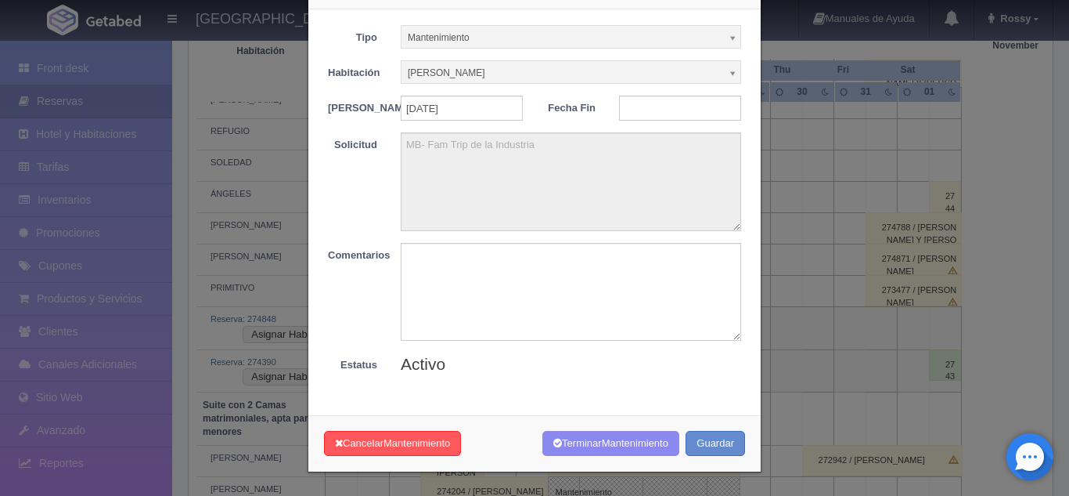
click at [794, 362] on div "× Mantenimiento Tipo Mantenimiento Limpieza Mantenimiento Habitación HUMBERTO S…" at bounding box center [534, 248] width 1069 height 496
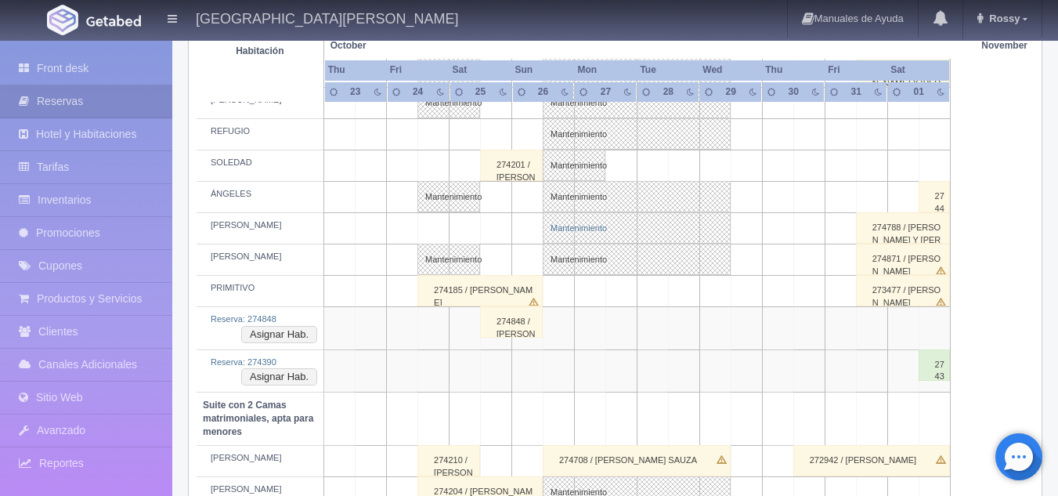
click at [607, 229] on link "Mantenimiento" at bounding box center [636, 227] width 188 height 31
type input "26-10-2025"
type input "29-10-2025"
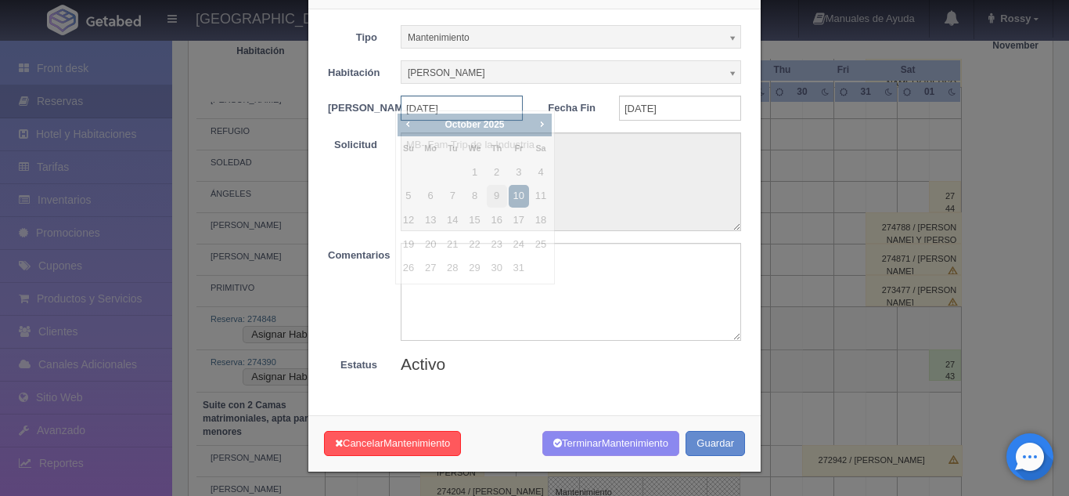
click at [434, 102] on input "26-10-2025" at bounding box center [462, 108] width 122 height 25
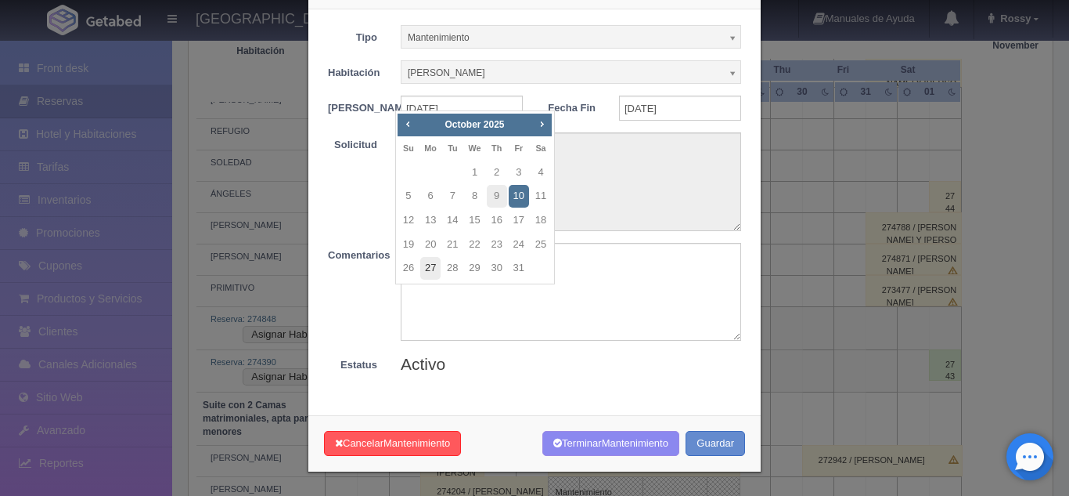
click at [435, 266] on link "27" at bounding box center [430, 268] width 20 height 23
type input "2025-10-27"
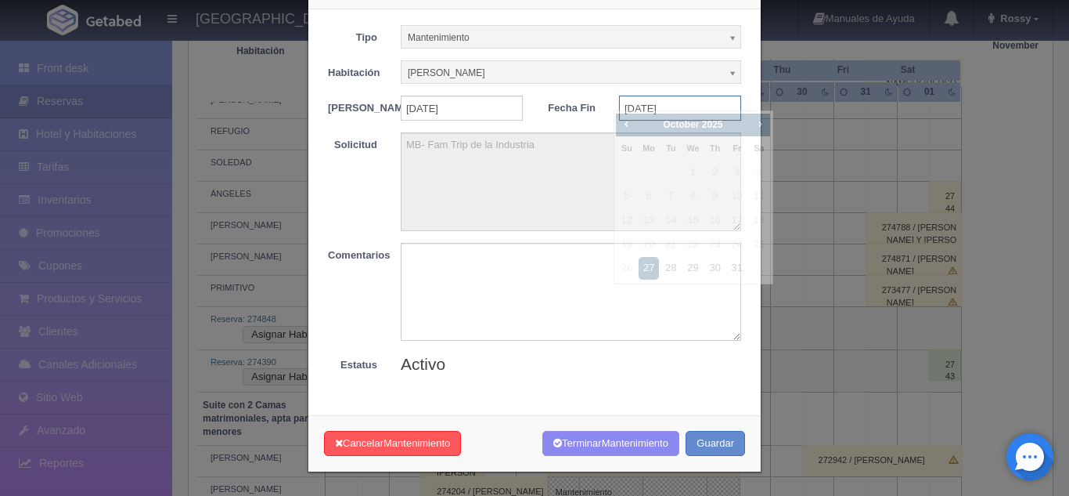
click at [658, 97] on input "2025-10-27" at bounding box center [680, 108] width 122 height 25
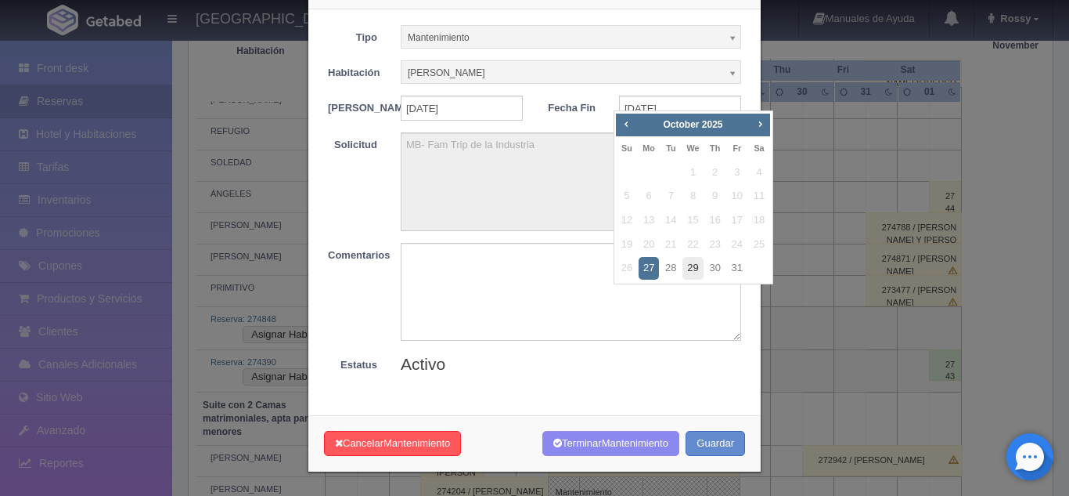
click at [694, 266] on link "29" at bounding box center [693, 268] width 20 height 23
type input "2025-10-29"
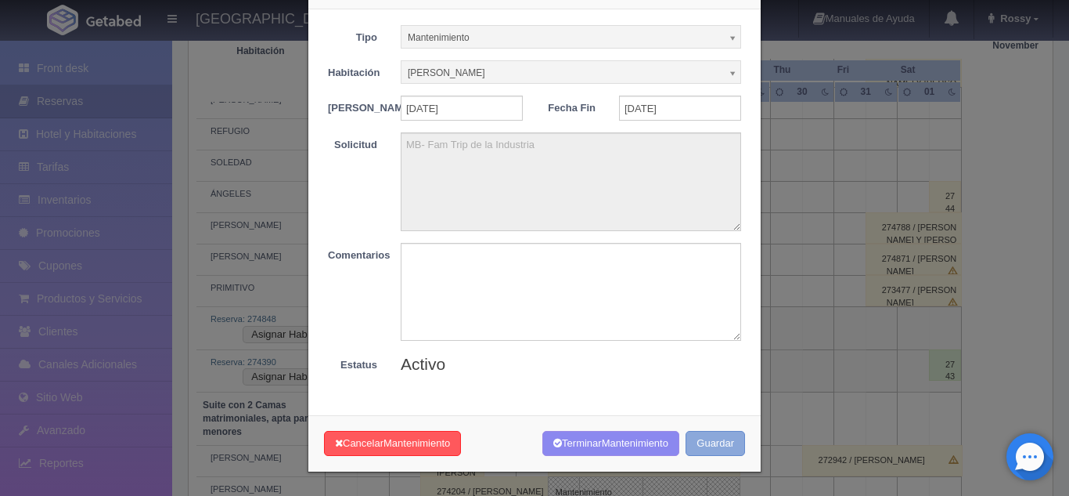
click at [696, 449] on button "Guardar" at bounding box center [715, 444] width 59 height 26
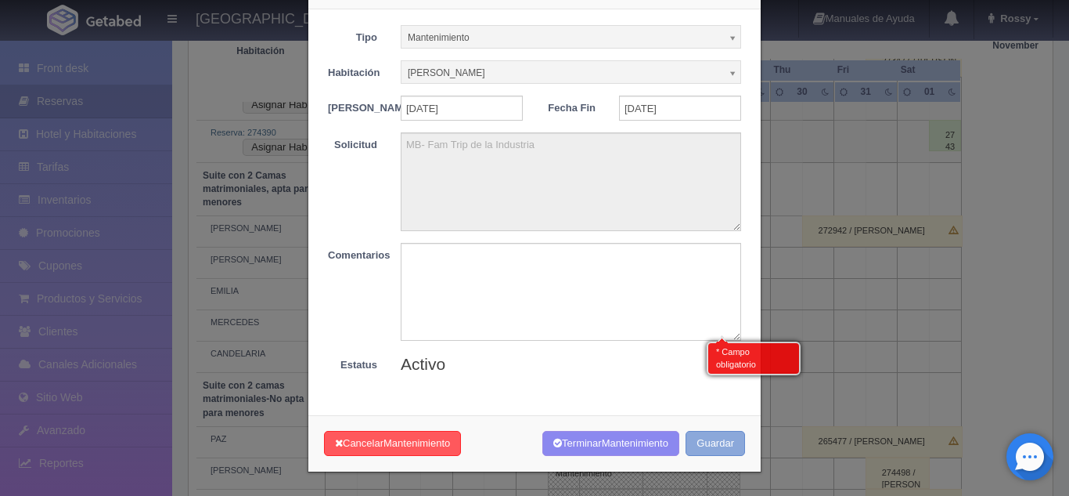
scroll to position [1123, 0]
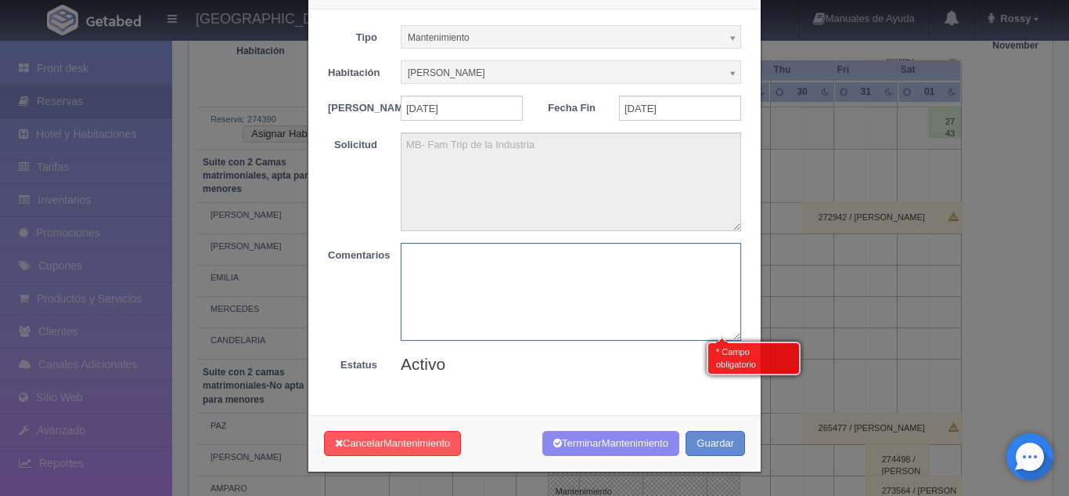
click at [583, 275] on textarea at bounding box center [571, 292] width 341 height 98
type textarea "bloque bartenders"
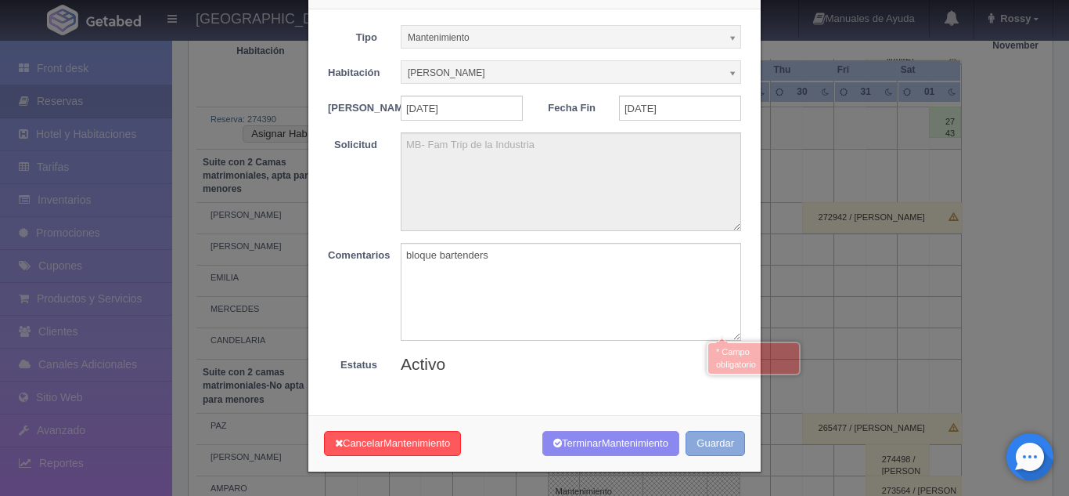
click at [727, 442] on button "Guardar" at bounding box center [715, 444] width 59 height 26
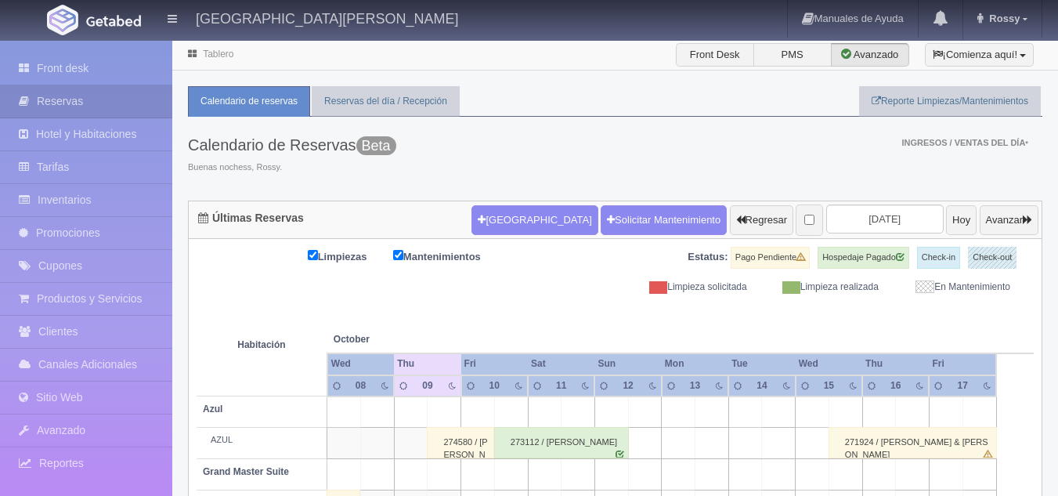
scroll to position [117, 0]
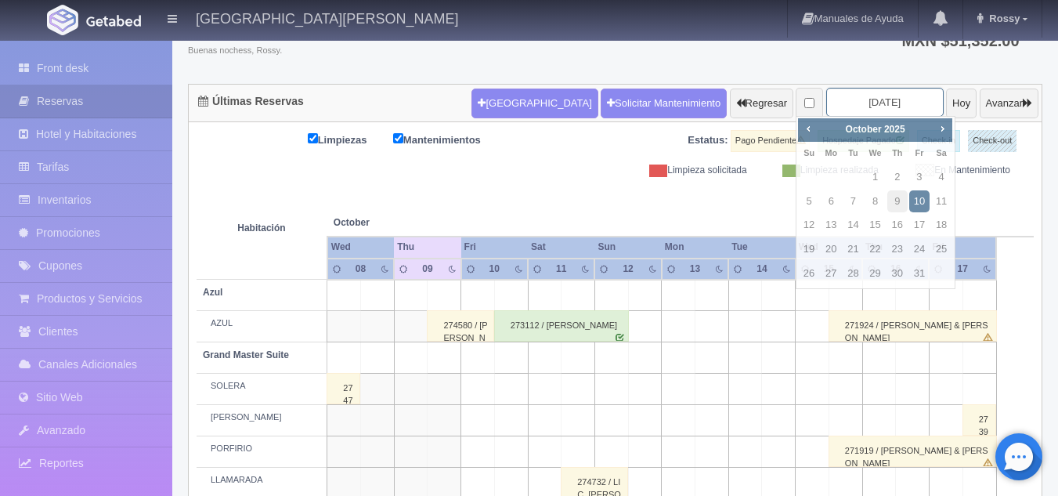
click at [834, 99] on input "2025-10-10" at bounding box center [884, 102] width 117 height 29
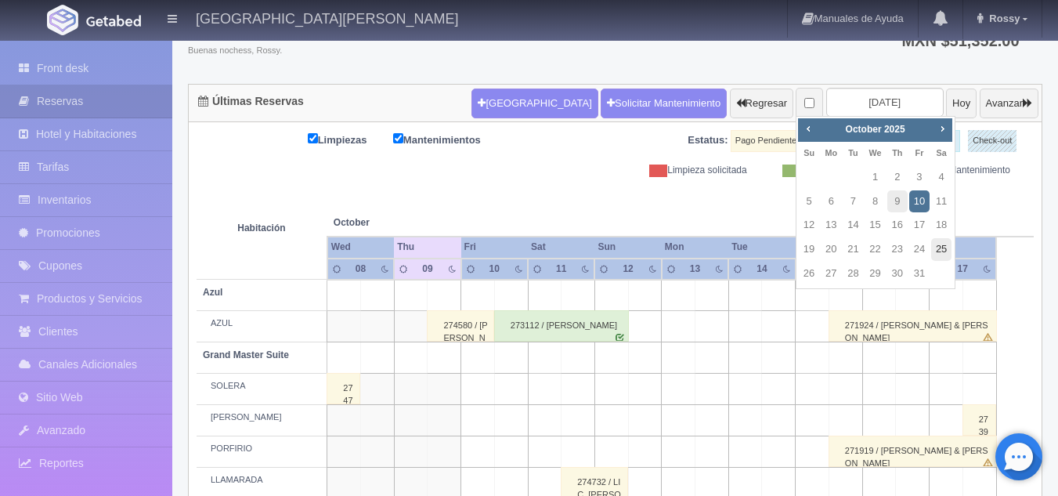
click at [932, 249] on link "25" at bounding box center [941, 249] width 20 height 23
type input "[DATE]"
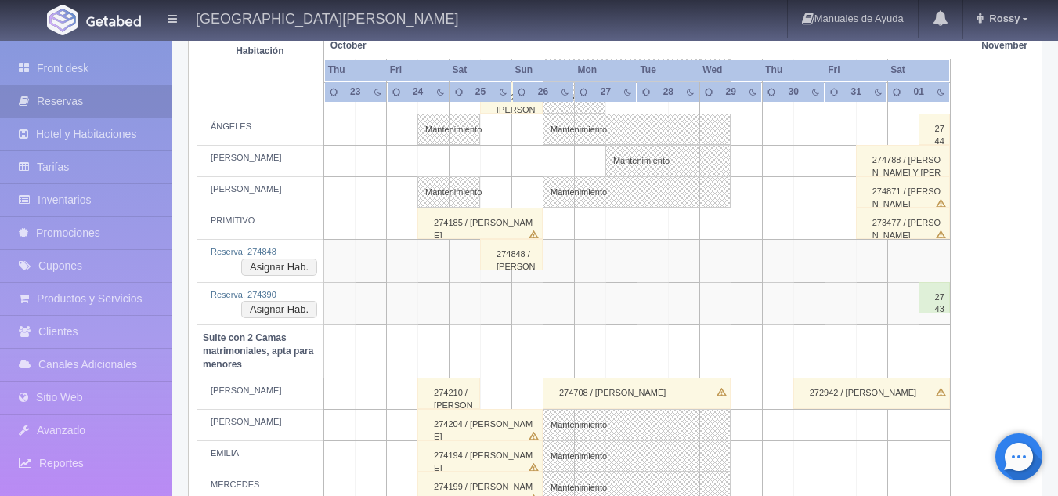
scroll to position [949, 0]
click at [519, 255] on div "274848 / [PERSON_NAME]" at bounding box center [511, 253] width 63 height 31
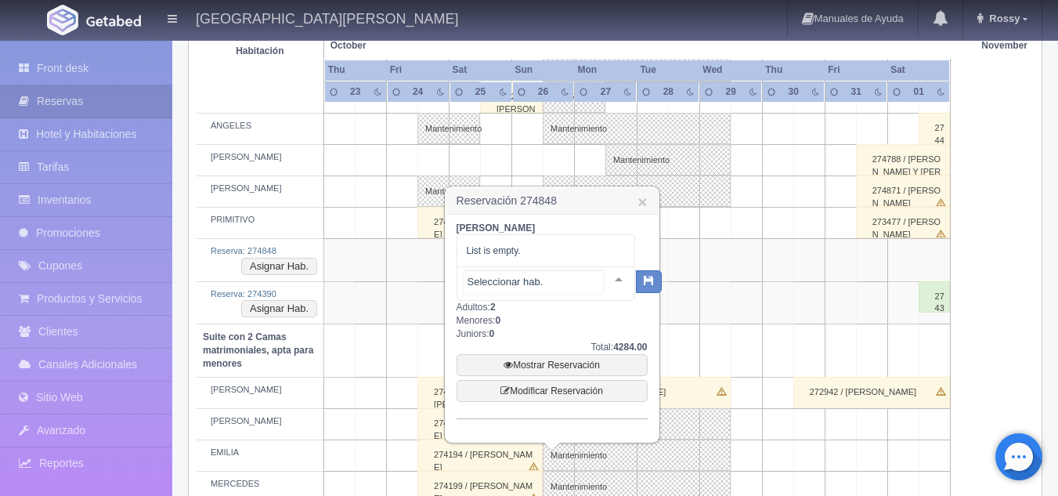
click at [609, 290] on div at bounding box center [618, 278] width 31 height 23
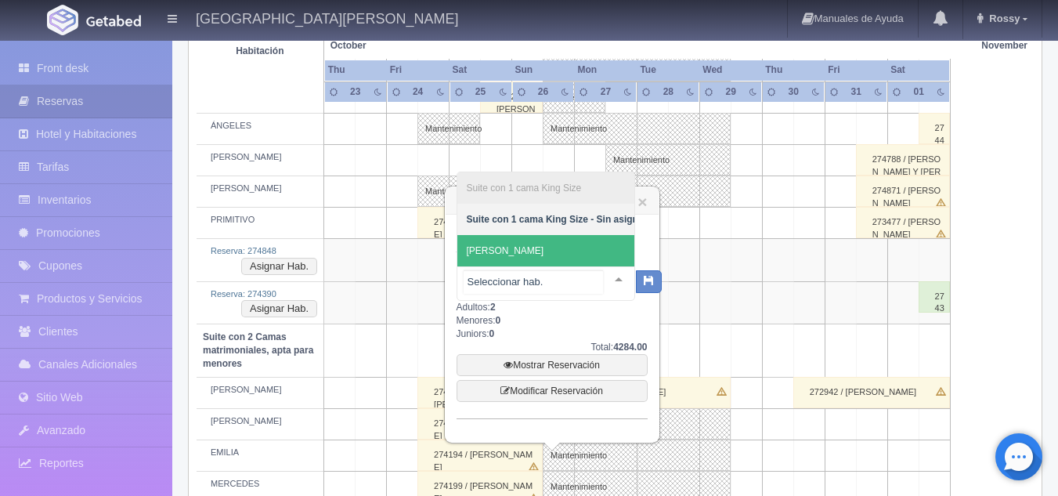
click at [534, 235] on span "[PERSON_NAME]" at bounding box center [557, 250] width 200 height 31
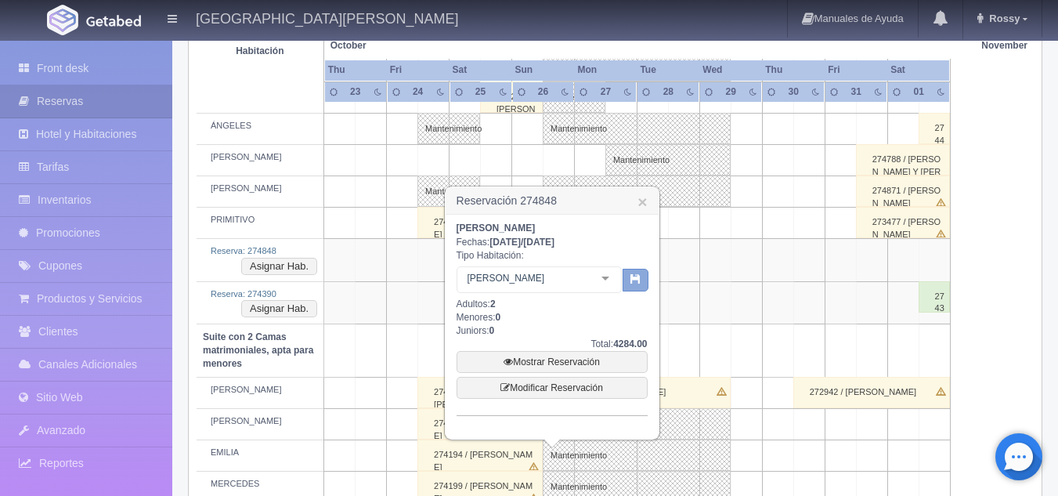
click at [638, 274] on icon "button" at bounding box center [635, 278] width 10 height 10
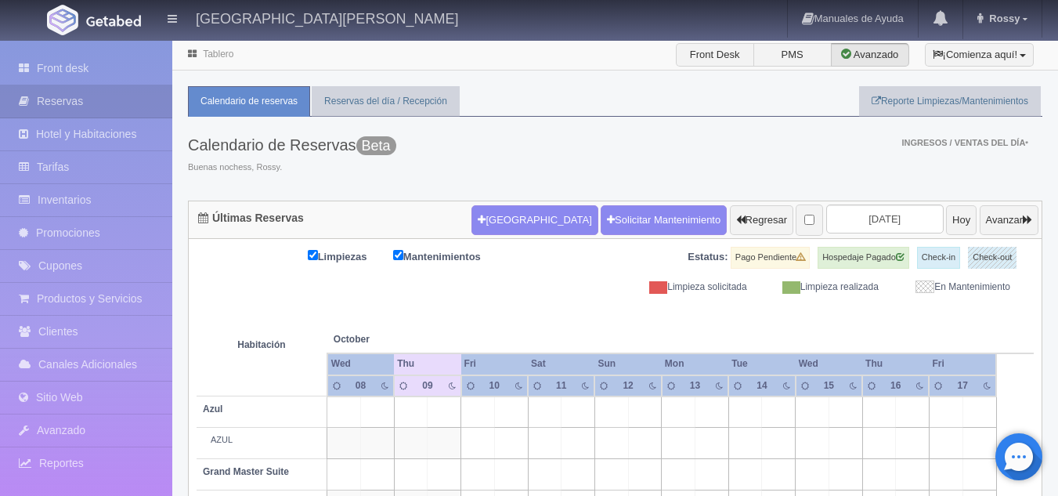
scroll to position [117, 0]
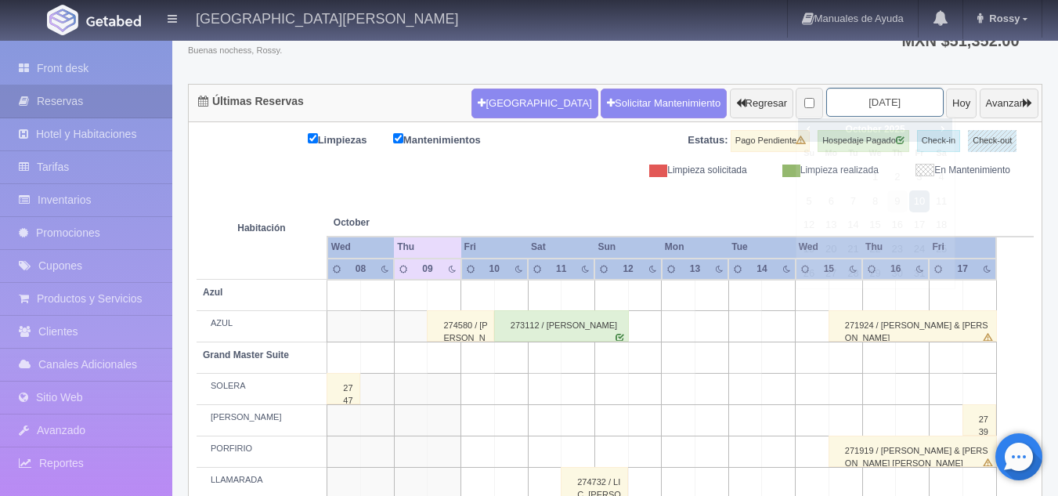
click at [869, 100] on input "[DATE]" at bounding box center [884, 102] width 117 height 29
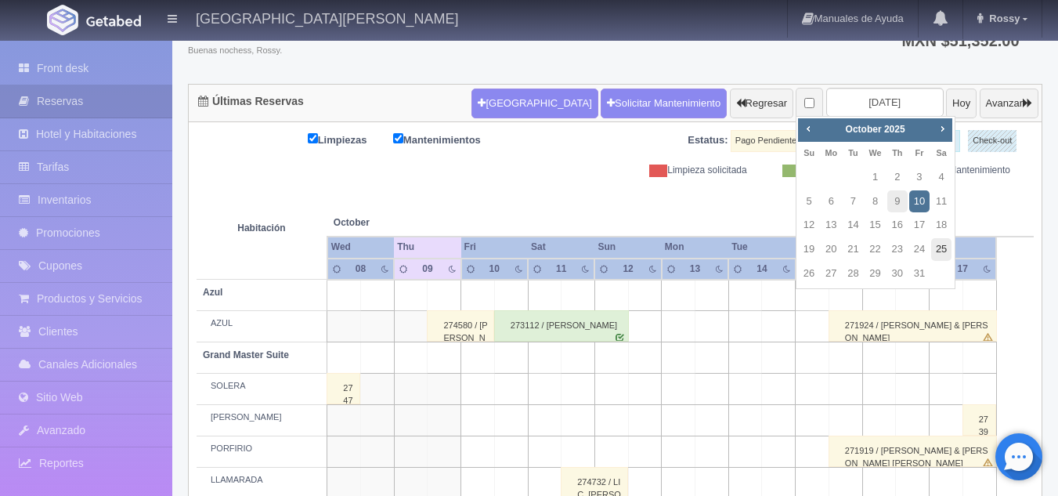
click at [943, 247] on link "25" at bounding box center [941, 249] width 20 height 23
type input "[DATE]"
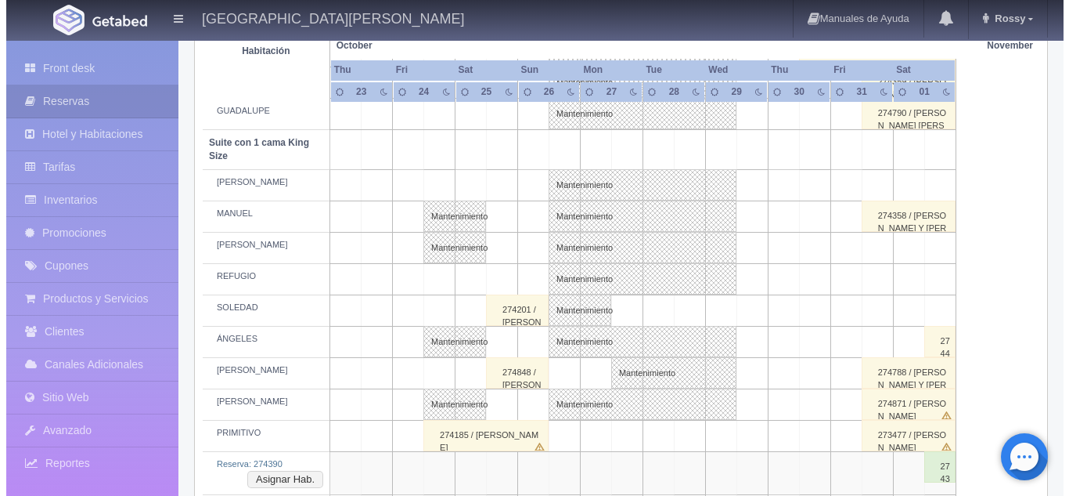
scroll to position [737, 0]
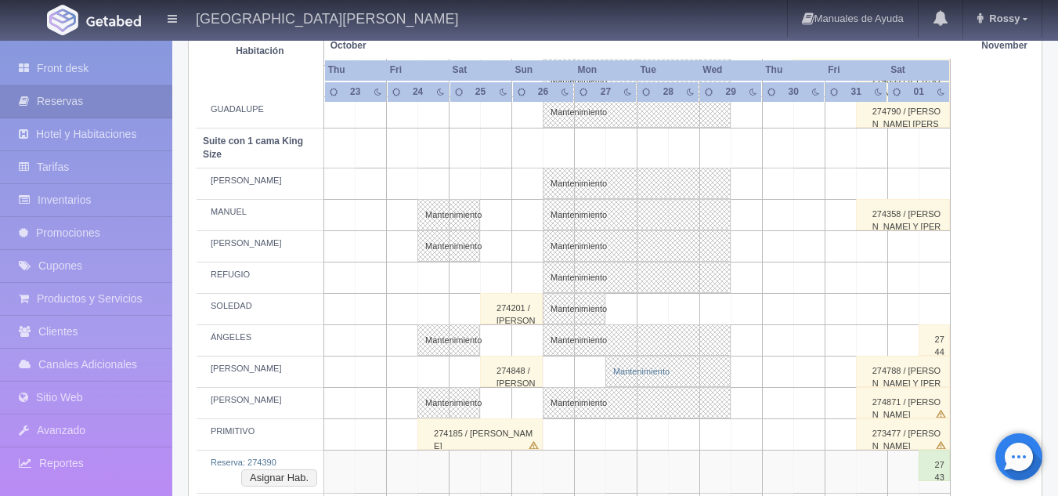
click at [625, 367] on link "Mantenimiento" at bounding box center [667, 370] width 125 height 31
select select "Mantenimiento"
select select "1921_HUMBERTO"
type input "27-10-2025"
type input "29-10-2025"
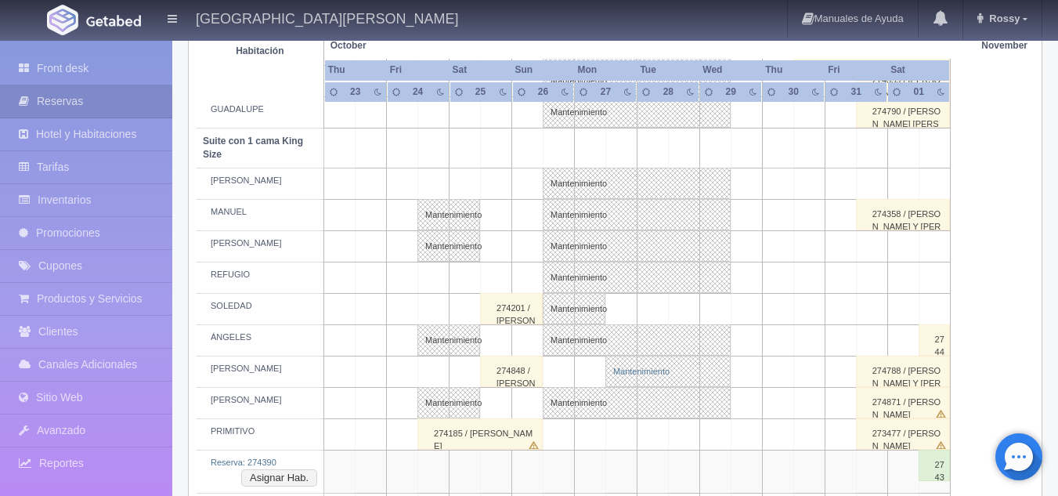
type textarea "MB- Fam Trip de la Industria"
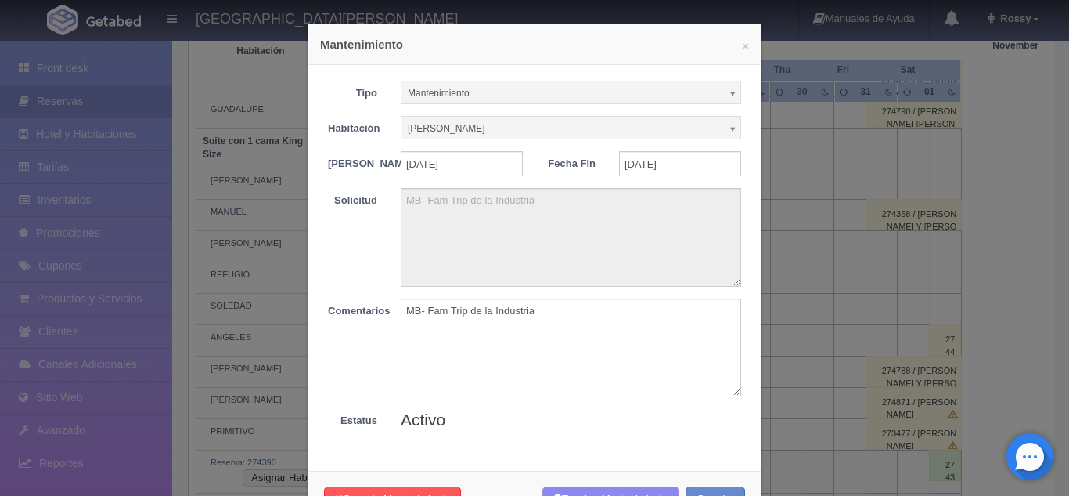
click at [773, 337] on div "× Mantenimiento Tipo Mantenimiento Limpieza Mantenimiento Habitación HUMBERTO S…" at bounding box center [534, 248] width 1069 height 496
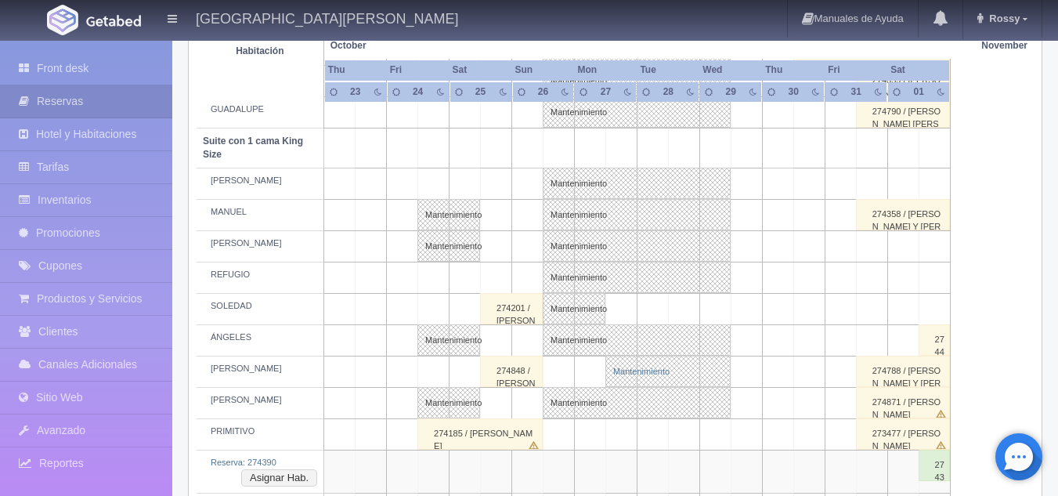
click at [643, 363] on link "Mantenimiento" at bounding box center [667, 370] width 125 height 31
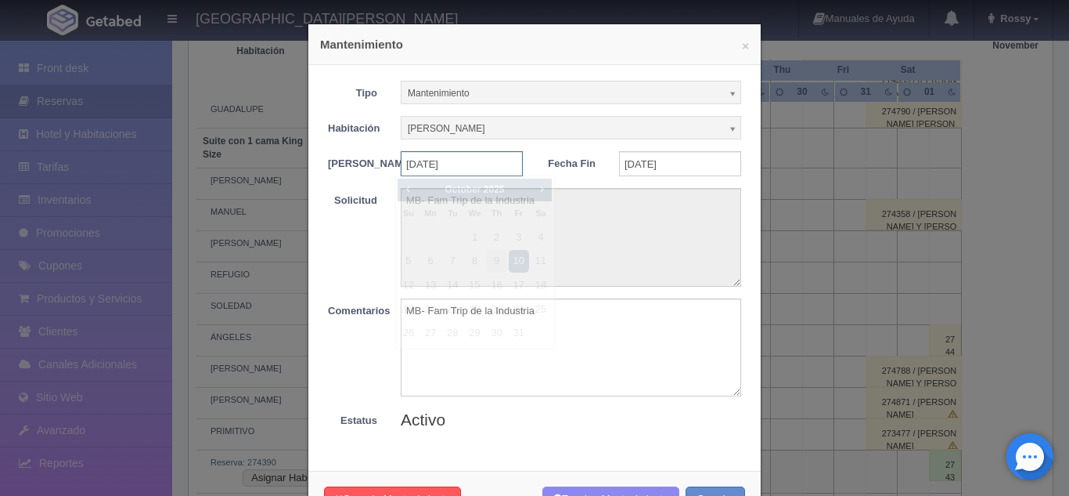
click at [426, 165] on input "27-10-2025" at bounding box center [462, 163] width 122 height 25
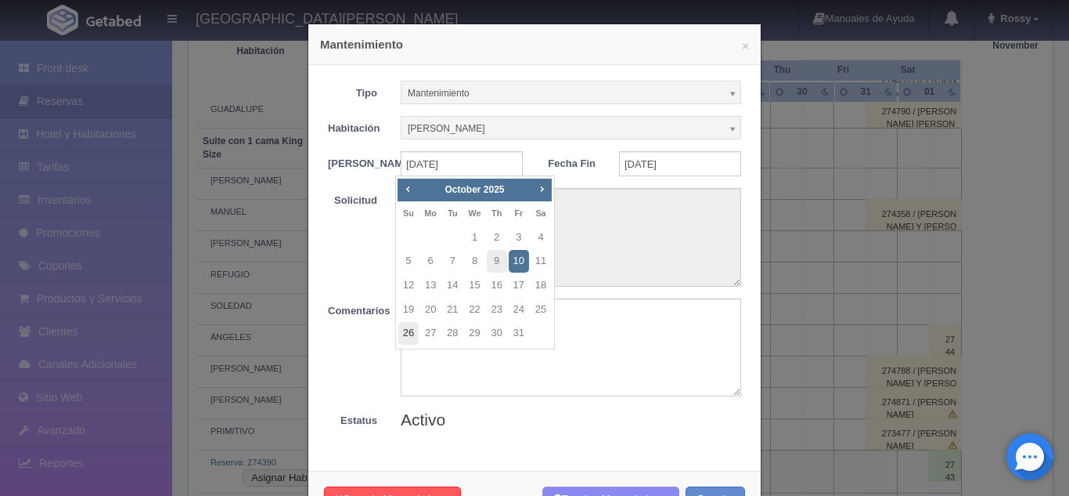
click at [413, 328] on link "26" at bounding box center [408, 333] width 20 height 23
type input "2025-10-26"
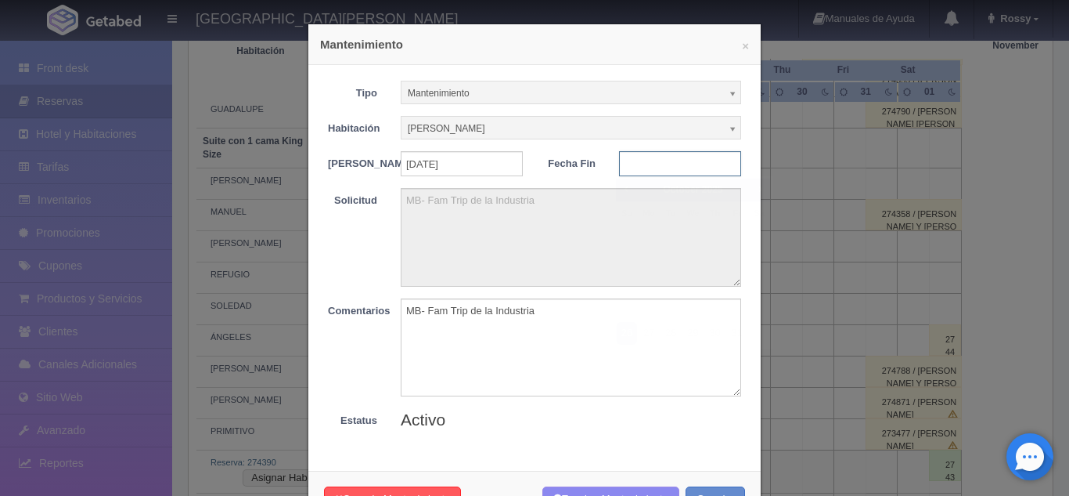
click at [658, 156] on input "text" at bounding box center [680, 163] width 122 height 25
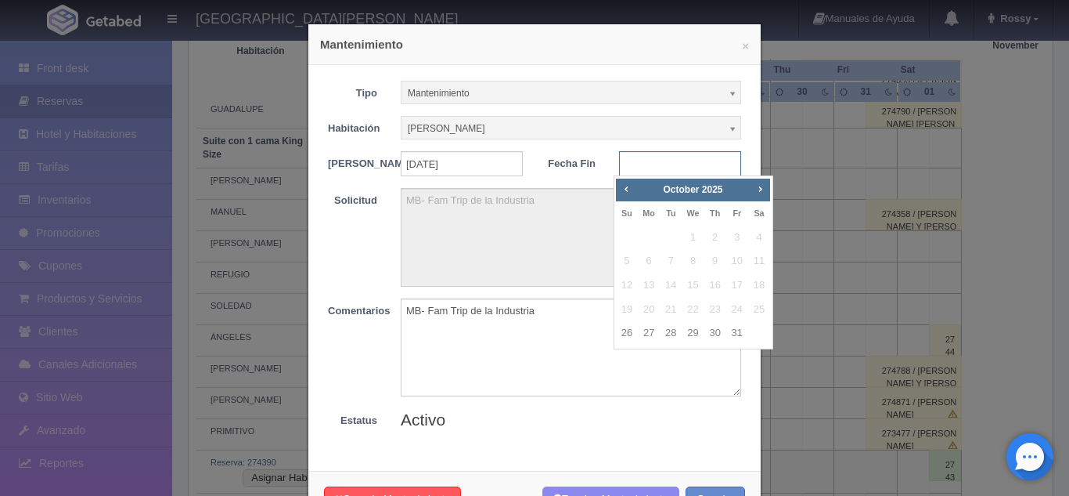
click at [696, 171] on input "text" at bounding box center [680, 163] width 122 height 25
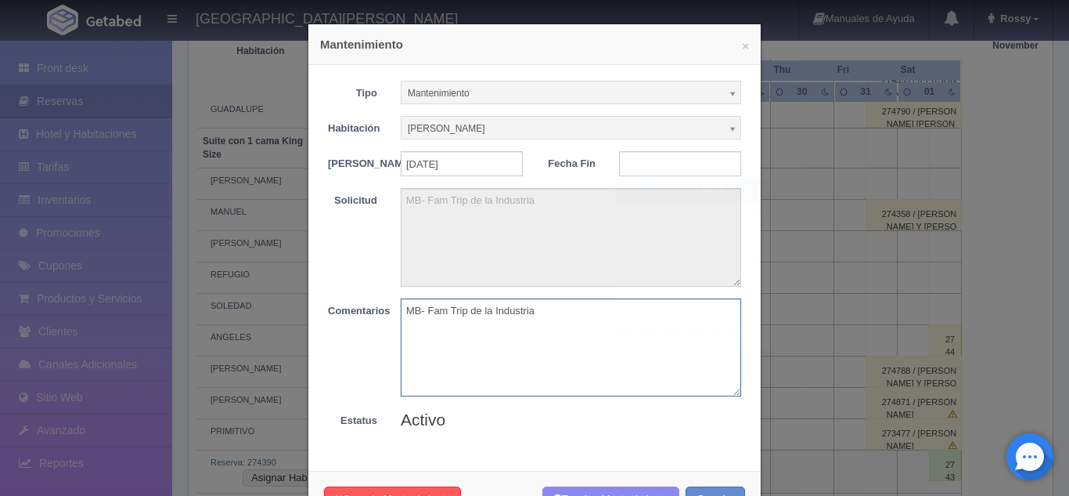
click at [604, 375] on textarea "MB- Fam Trip de la Industria" at bounding box center [571, 347] width 341 height 98
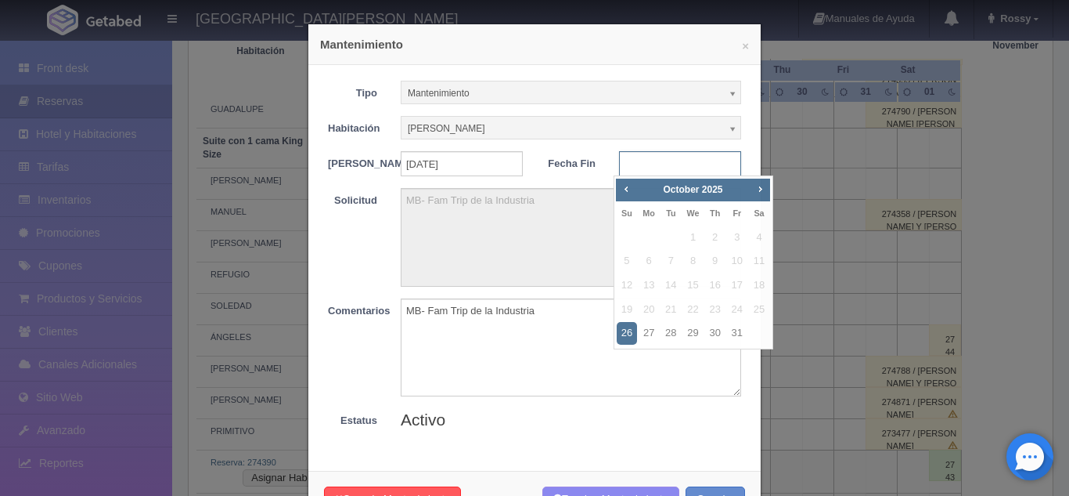
click at [715, 171] on input "text" at bounding box center [680, 163] width 122 height 25
click at [692, 334] on link "29" at bounding box center [693, 333] width 20 height 23
type input "2025-10-29"
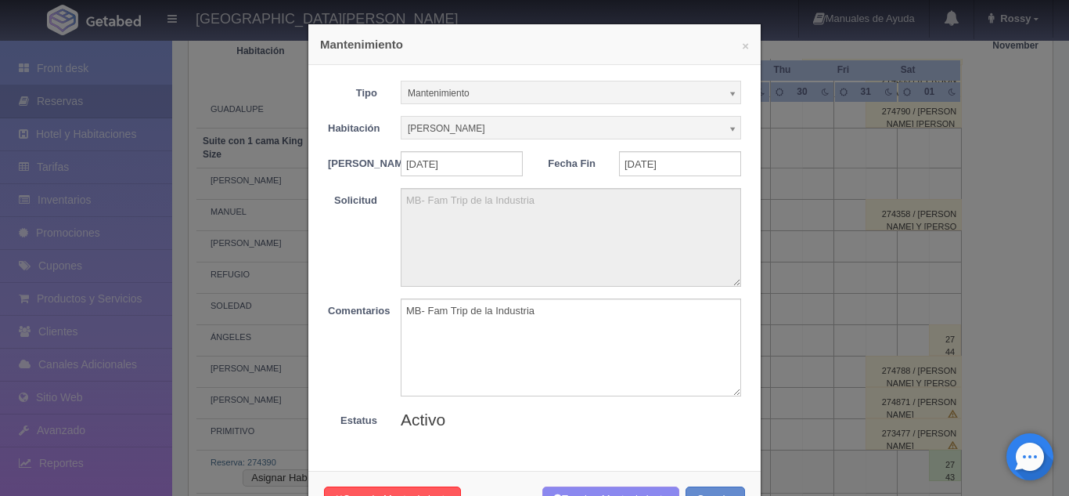
scroll to position [65, 0]
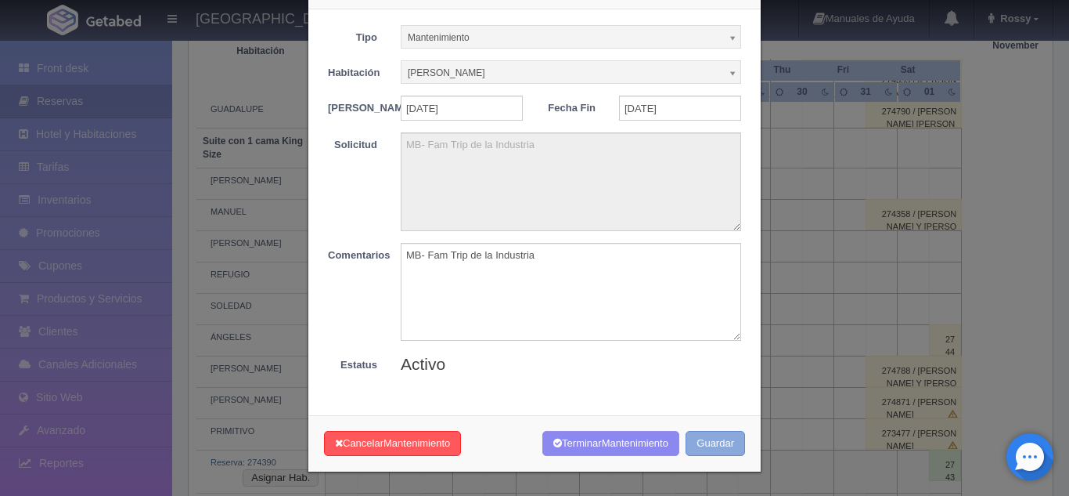
click at [705, 445] on button "Guardar" at bounding box center [715, 444] width 59 height 26
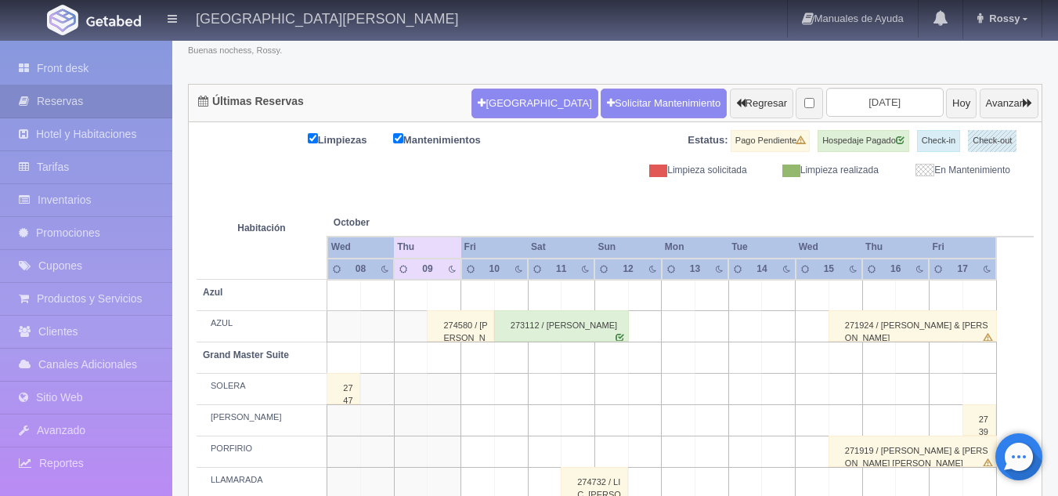
scroll to position [117, 0]
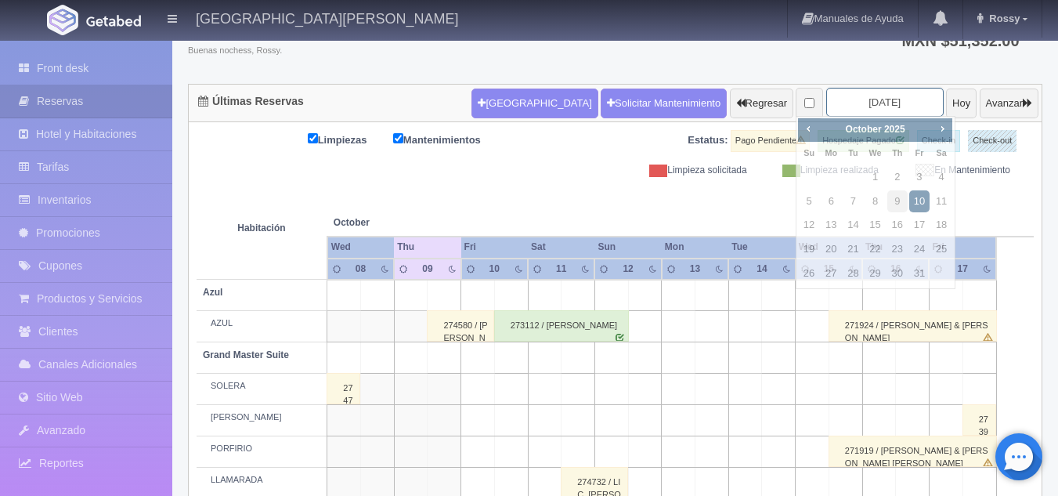
click at [848, 93] on input "2025-10-10" at bounding box center [884, 102] width 117 height 29
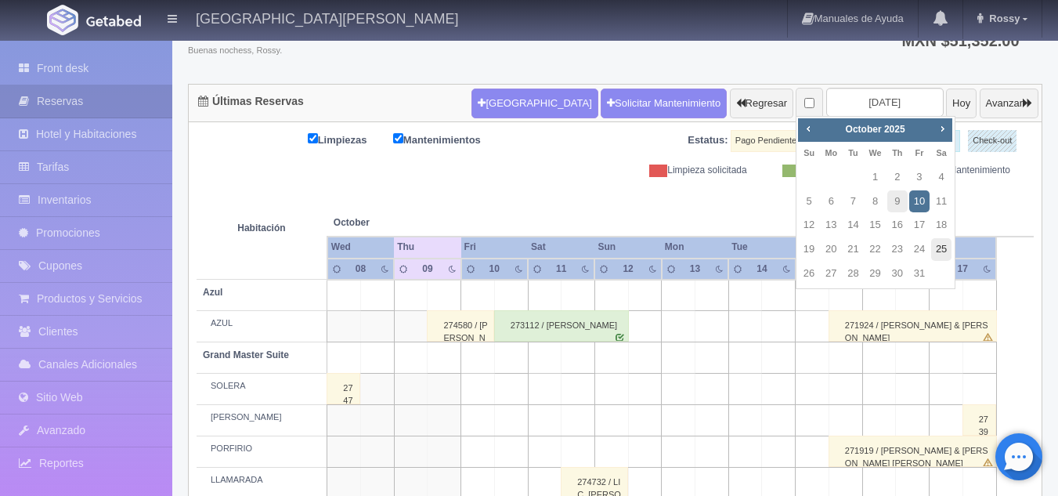
click at [935, 250] on link "25" at bounding box center [941, 249] width 20 height 23
type input "[DATE]"
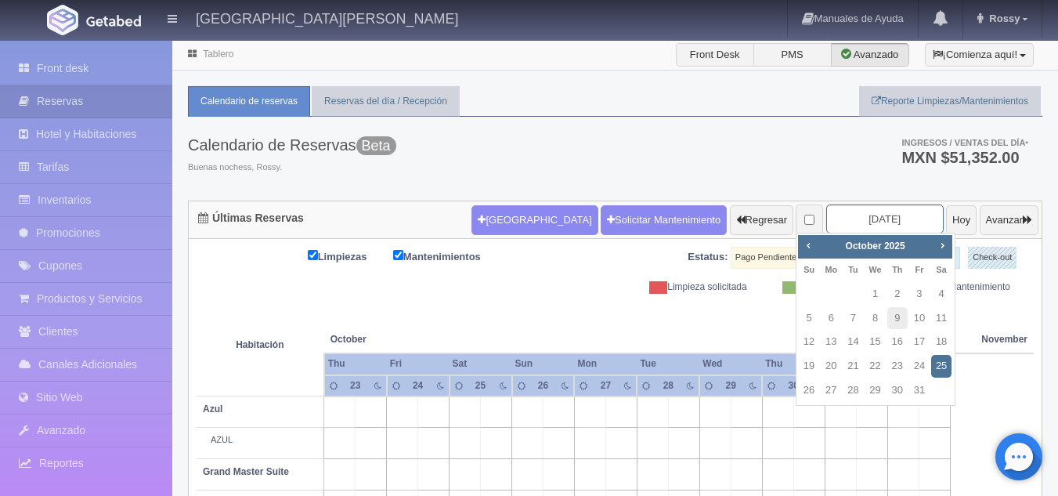
click at [862, 229] on input "[DATE]" at bounding box center [884, 218] width 117 height 29
click at [941, 247] on span "Next" at bounding box center [941, 245] width 13 height 13
click at [813, 366] on link "16" at bounding box center [808, 366] width 20 height 23
type input "[DATE]"
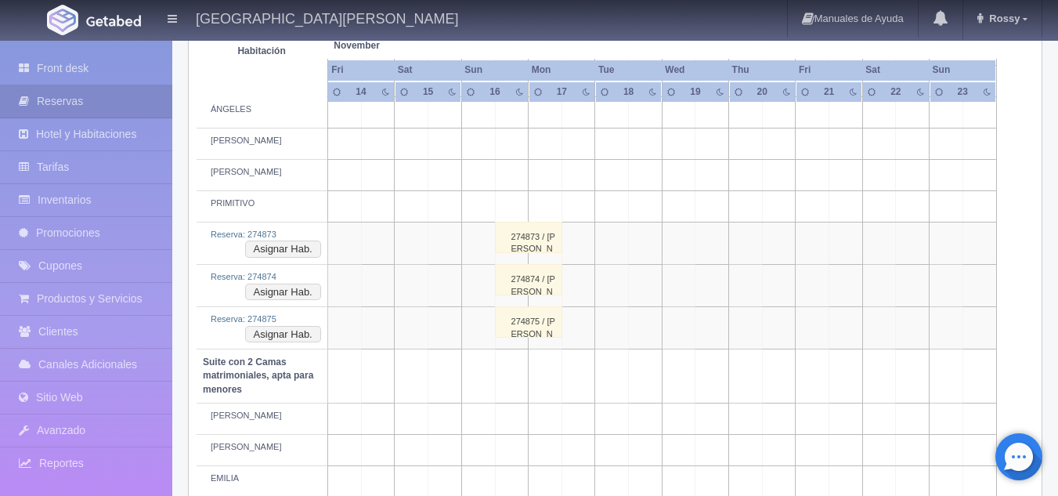
scroll to position [1007, 0]
click at [278, 246] on button "Asignar Hab." at bounding box center [283, 249] width 76 height 17
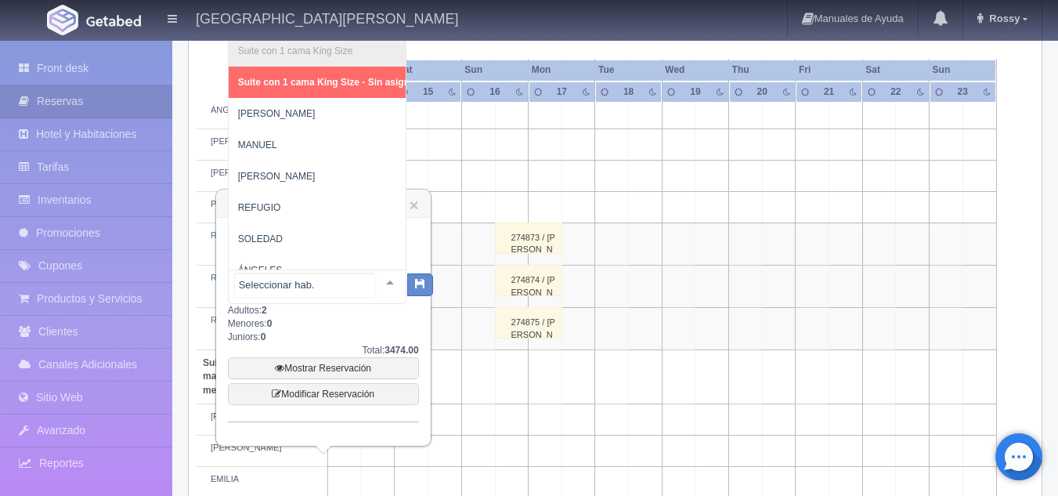
click at [374, 283] on div at bounding box center [389, 281] width 31 height 23
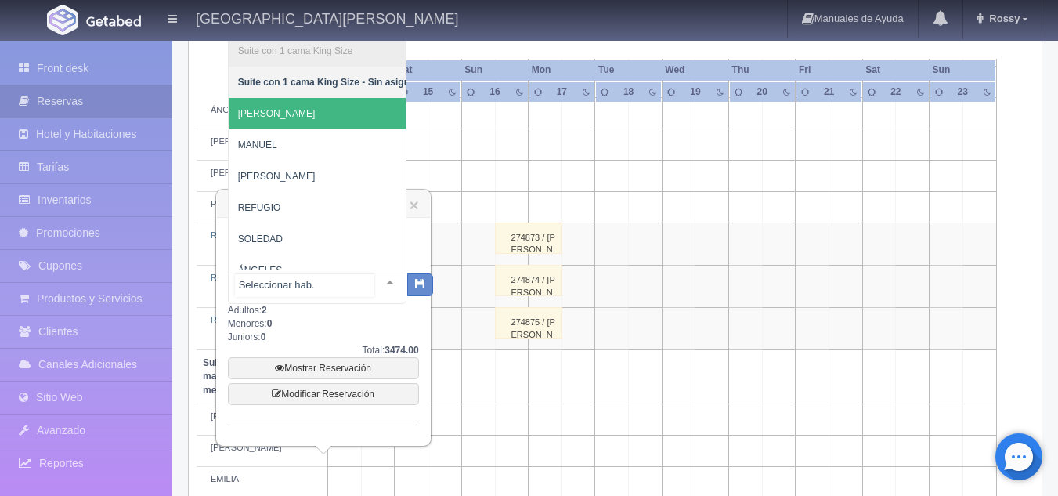
click at [274, 110] on span "[PERSON_NAME]" at bounding box center [329, 113] width 200 height 31
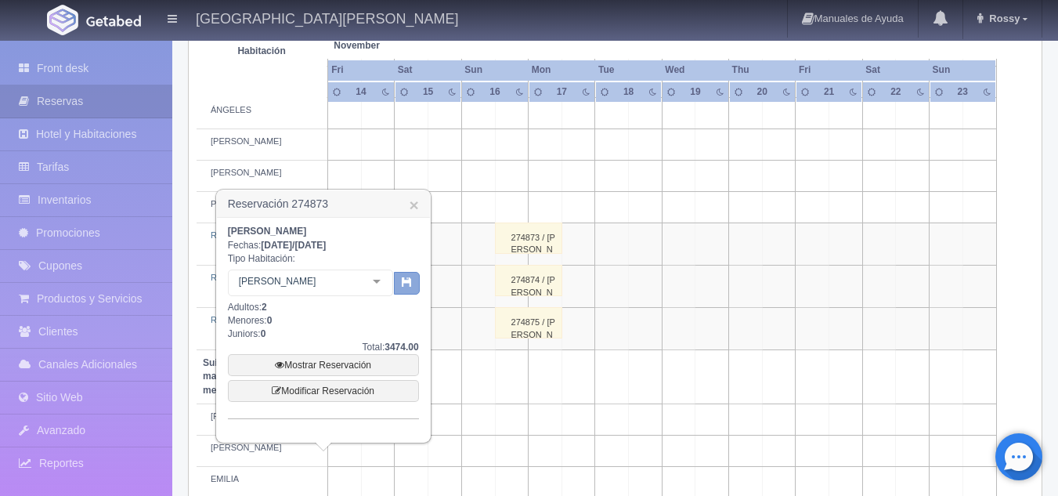
click at [416, 279] on button "button" at bounding box center [407, 283] width 26 height 23
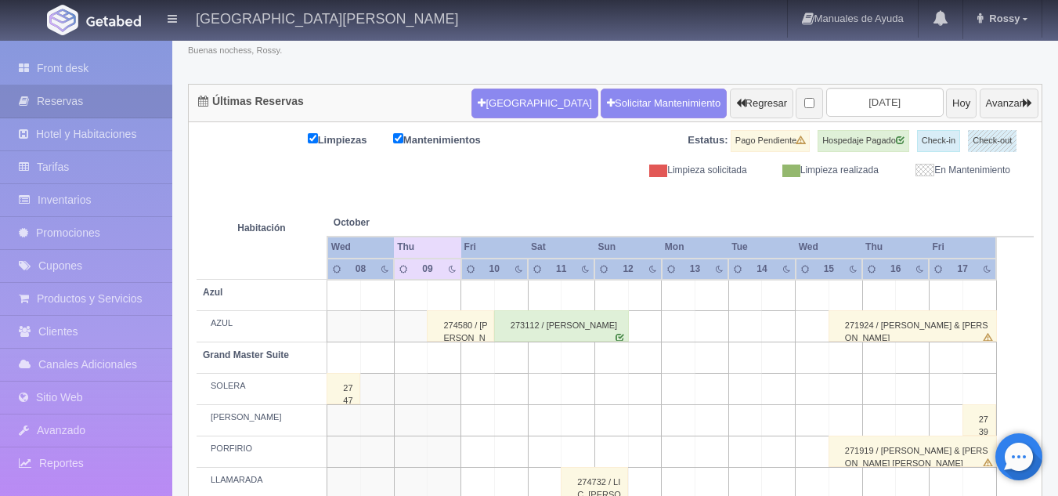
scroll to position [117, 0]
click at [839, 102] on input "2025-10-10" at bounding box center [884, 102] width 117 height 29
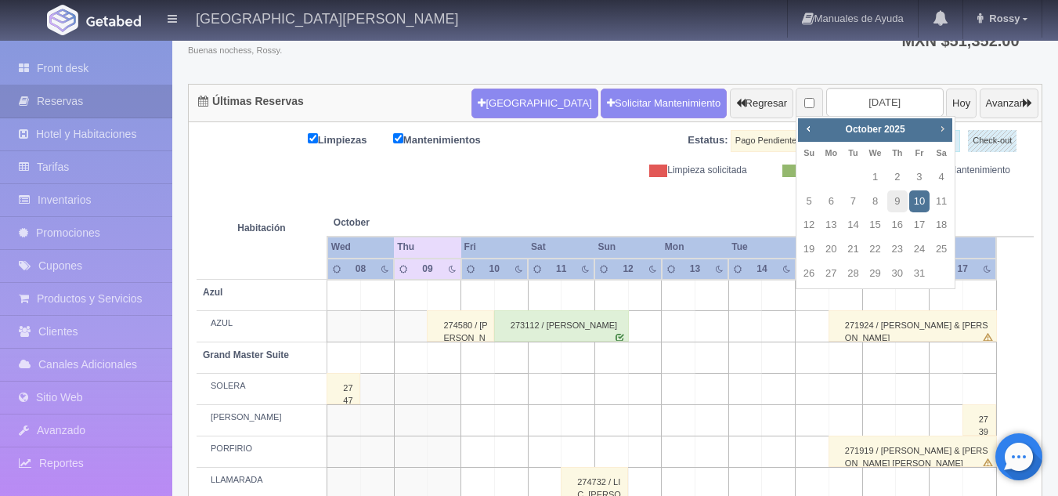
click at [940, 132] on span "Next" at bounding box center [941, 128] width 13 height 13
click at [934, 222] on link "15" at bounding box center [941, 225] width 20 height 23
type input "2025-11-15"
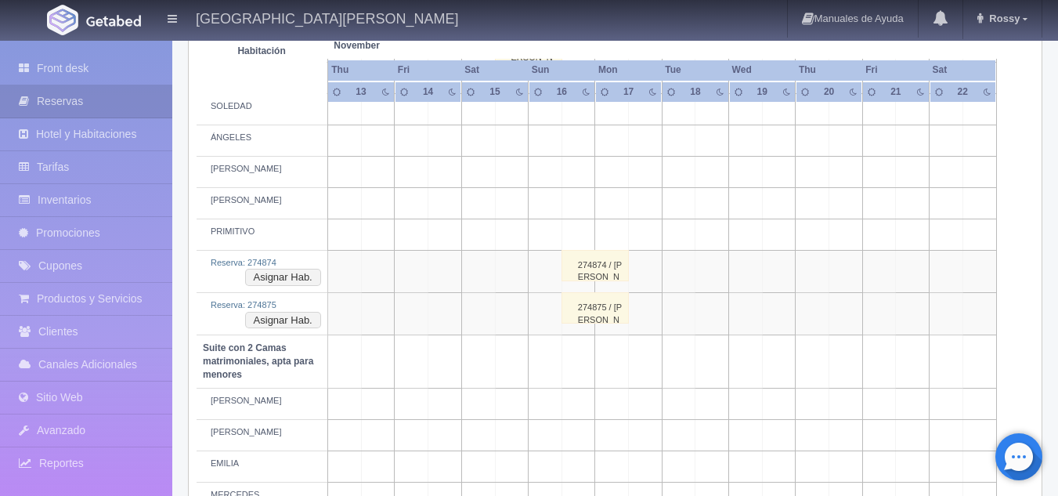
scroll to position [981, 0]
click at [579, 263] on div "274874 / [PERSON_NAME]" at bounding box center [594, 264] width 67 height 31
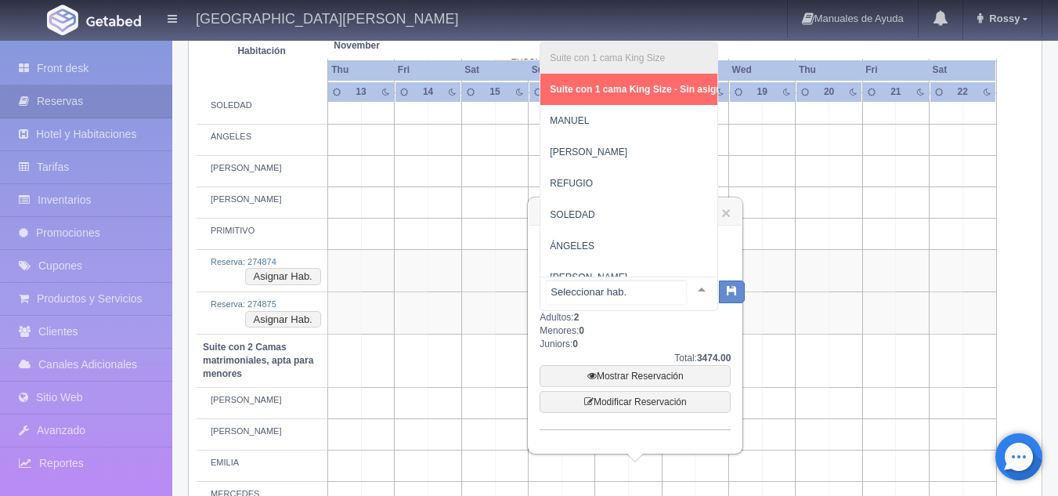
click at [683, 283] on div "Suite con 1 cama King Size Suite con 1 cama King Size - Sin asignar MANUEL MARÍ…" at bounding box center [628, 293] width 178 height 34
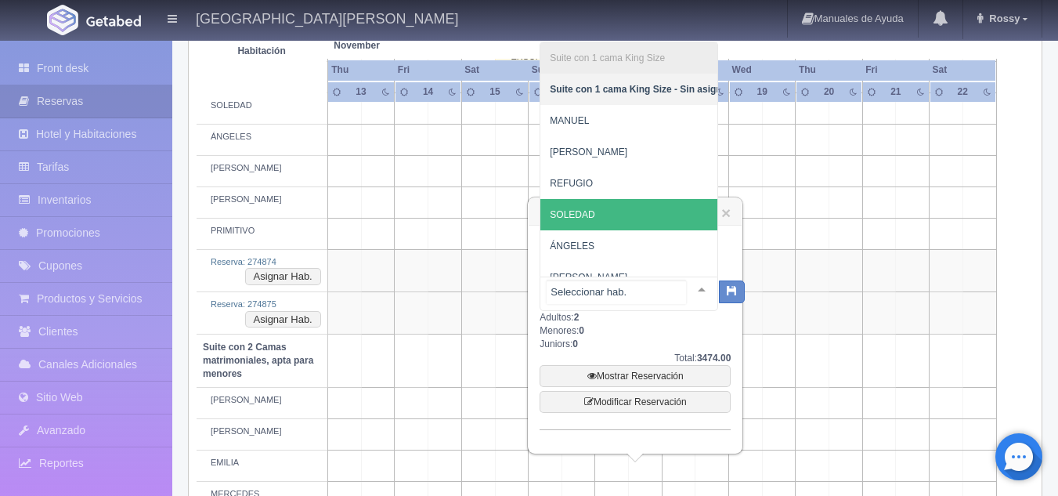
click at [590, 212] on span "SOLEDAD" at bounding box center [572, 214] width 45 height 11
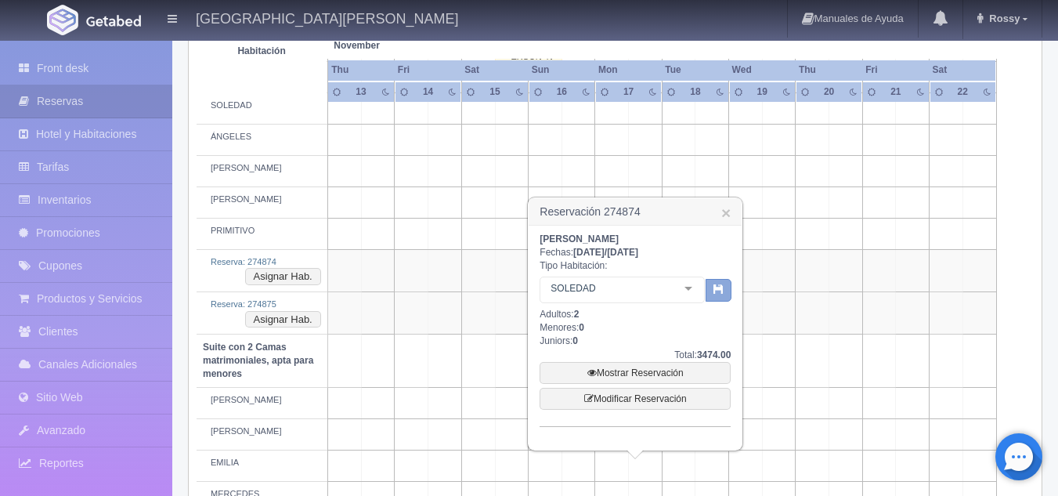
click at [715, 290] on icon "button" at bounding box center [718, 288] width 10 height 10
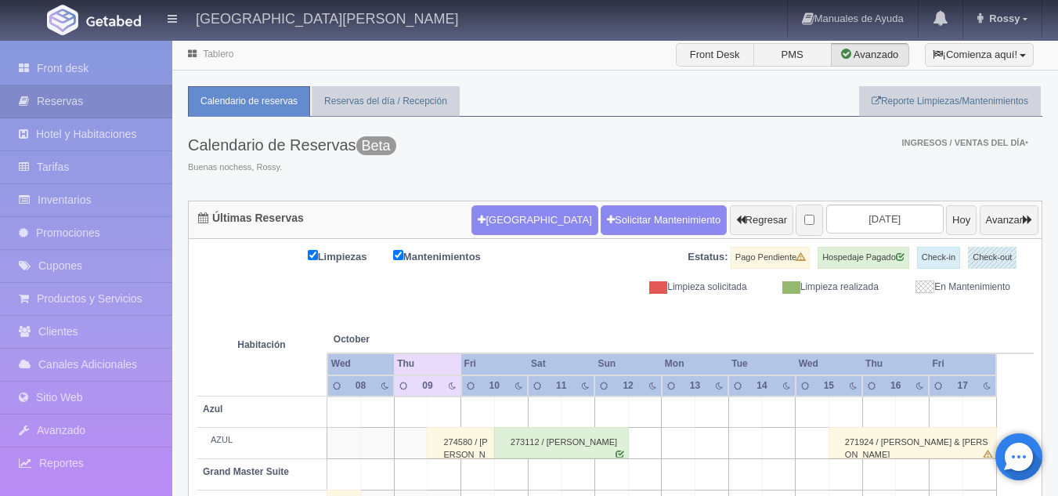
scroll to position [117, 0]
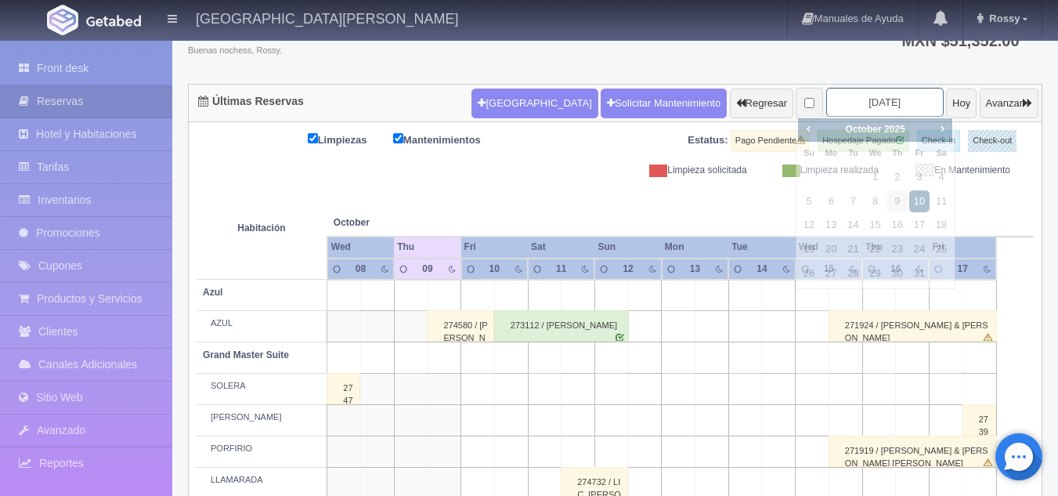
click at [864, 103] on input "2025-10-10" at bounding box center [884, 102] width 117 height 29
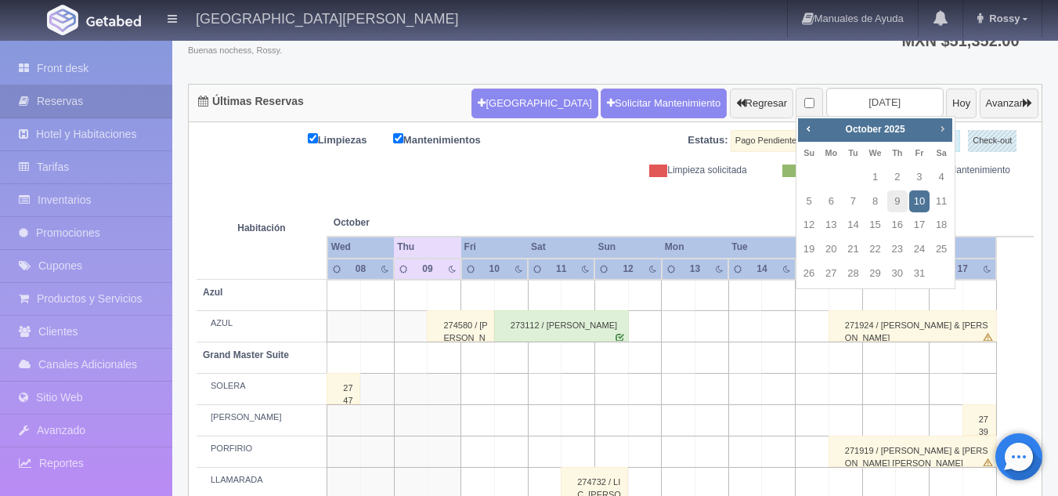
click at [941, 128] on span "Next" at bounding box center [941, 128] width 13 height 13
click at [810, 243] on link "16" at bounding box center [808, 249] width 20 height 23
type input "2025-11-16"
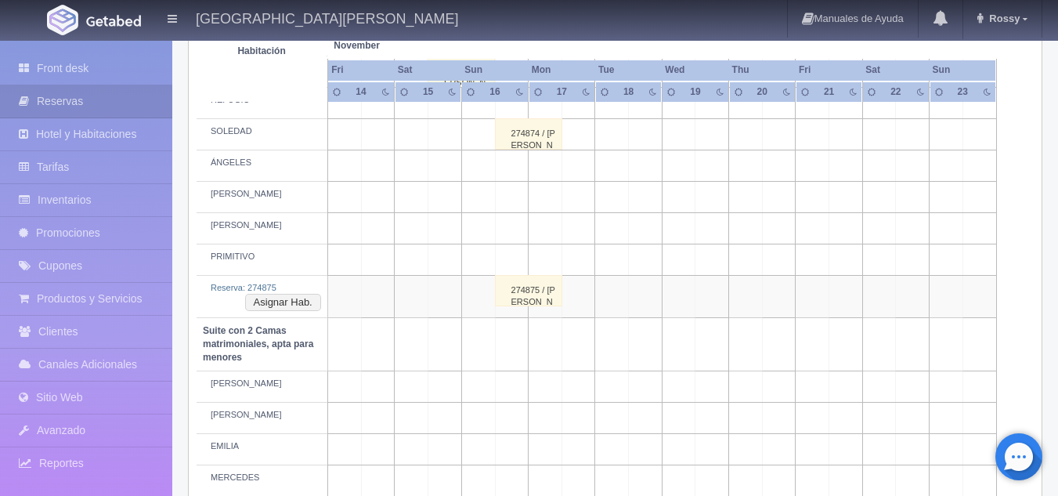
scroll to position [956, 0]
click at [535, 293] on div "274875 / [PERSON_NAME]" at bounding box center [528, 289] width 67 height 31
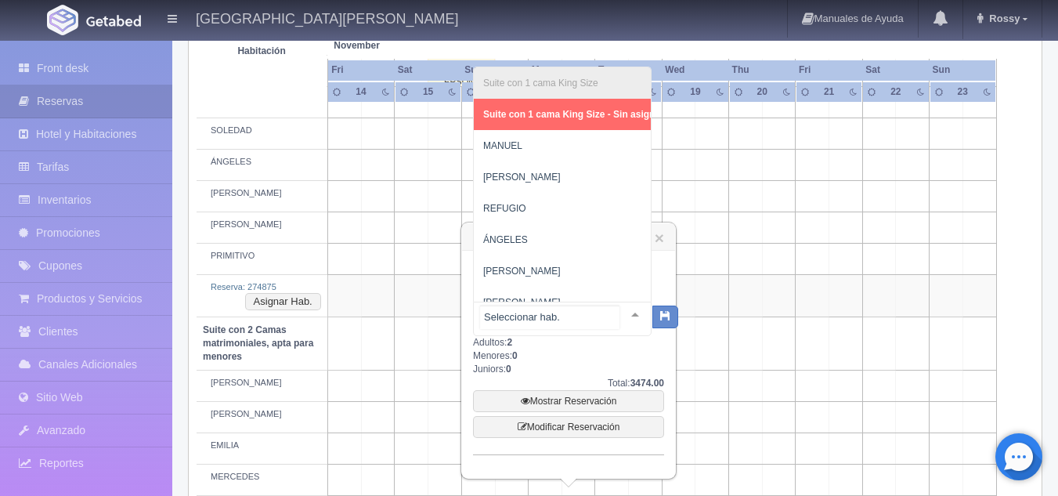
click at [623, 312] on div at bounding box center [634, 313] width 31 height 23
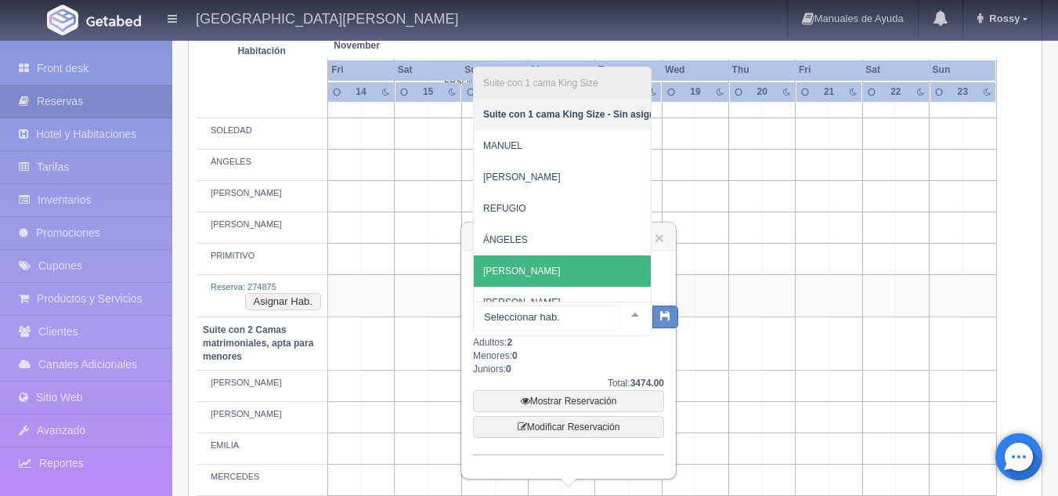
click at [556, 258] on span "[PERSON_NAME]" at bounding box center [574, 270] width 200 height 31
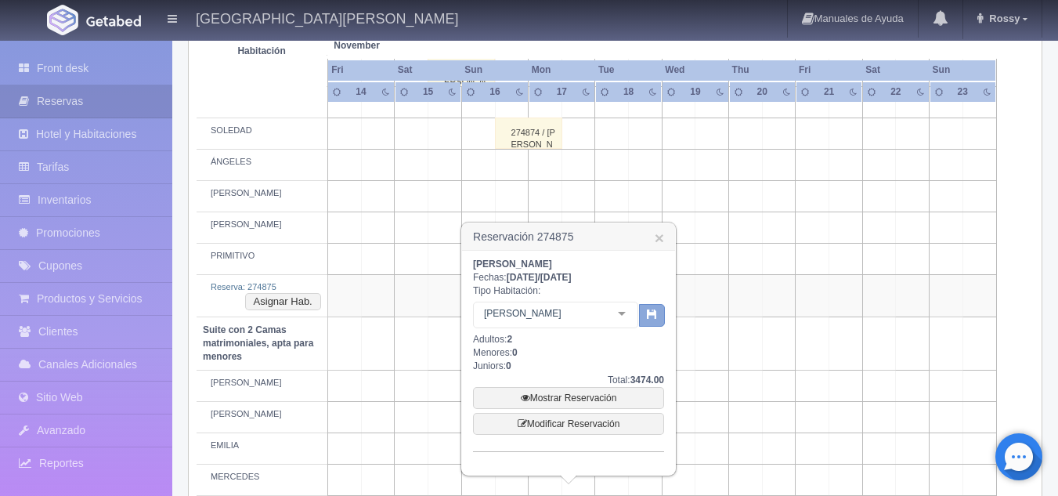
click at [652, 318] on icon "button" at bounding box center [652, 313] width 10 height 10
